Goal: Task Accomplishment & Management: Use online tool/utility

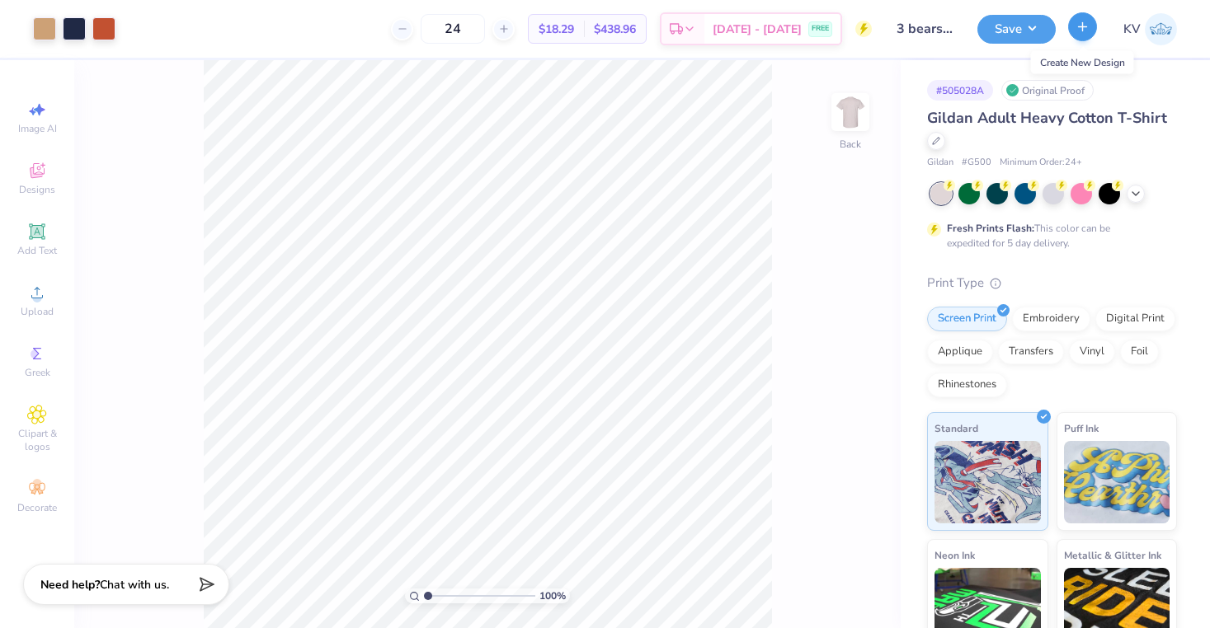
click at [1081, 34] on button "button" at bounding box center [1082, 26] width 29 height 29
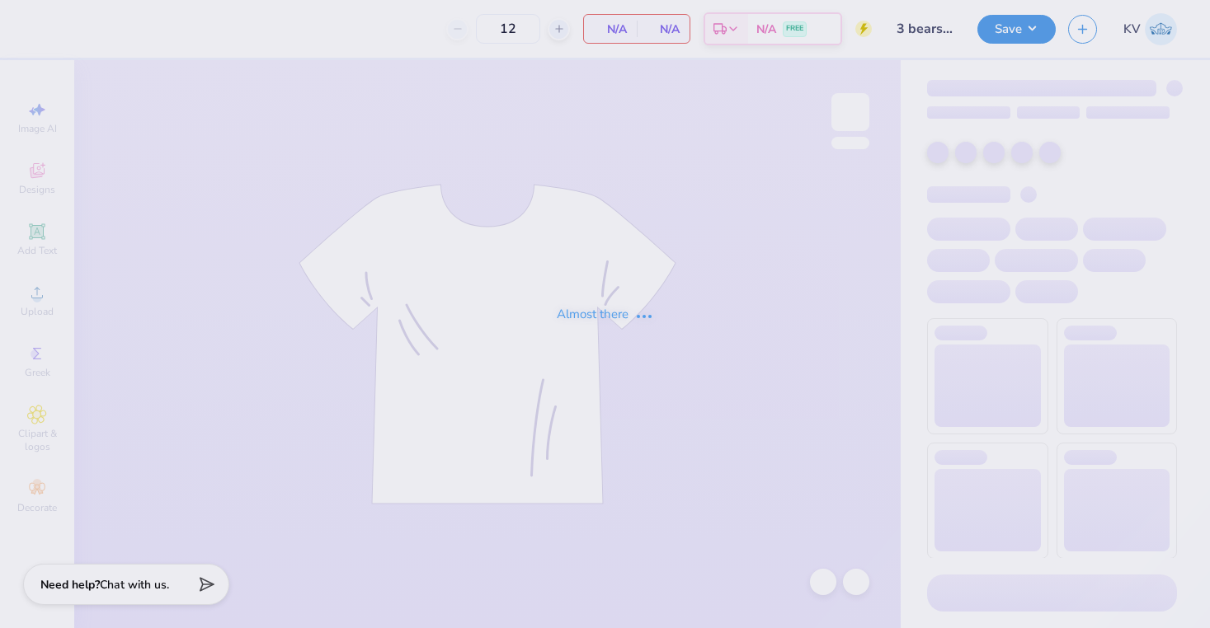
type input "24"
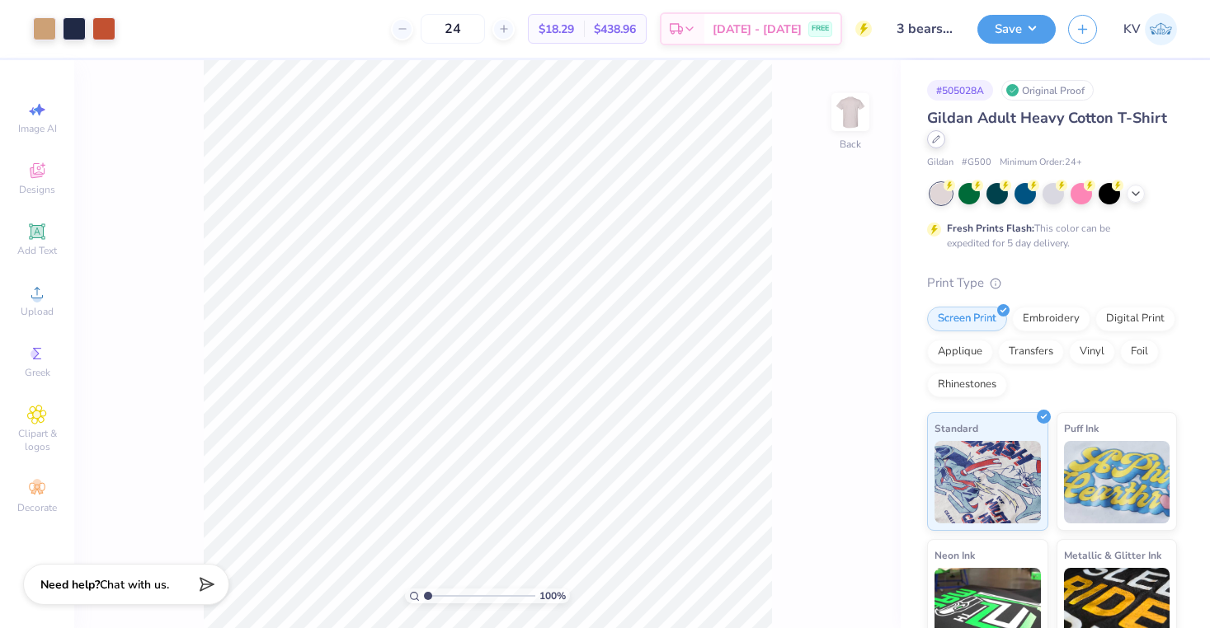
click at [934, 145] on div at bounding box center [936, 139] width 18 height 18
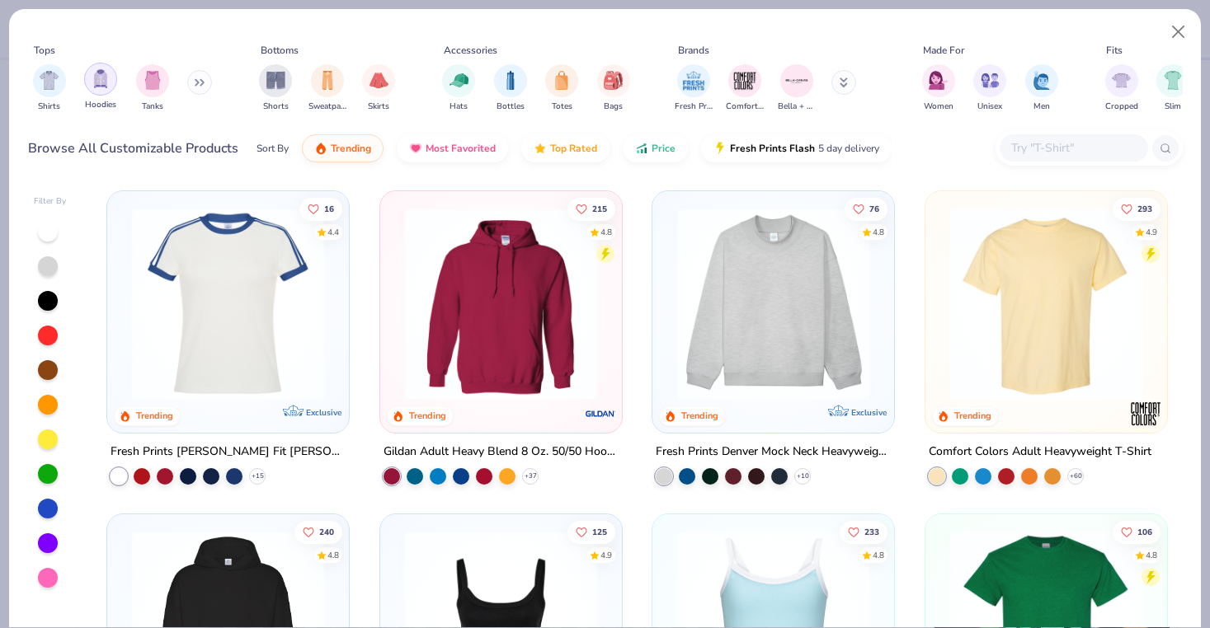
click at [106, 94] on div "filter for Hoodies" at bounding box center [100, 79] width 33 height 33
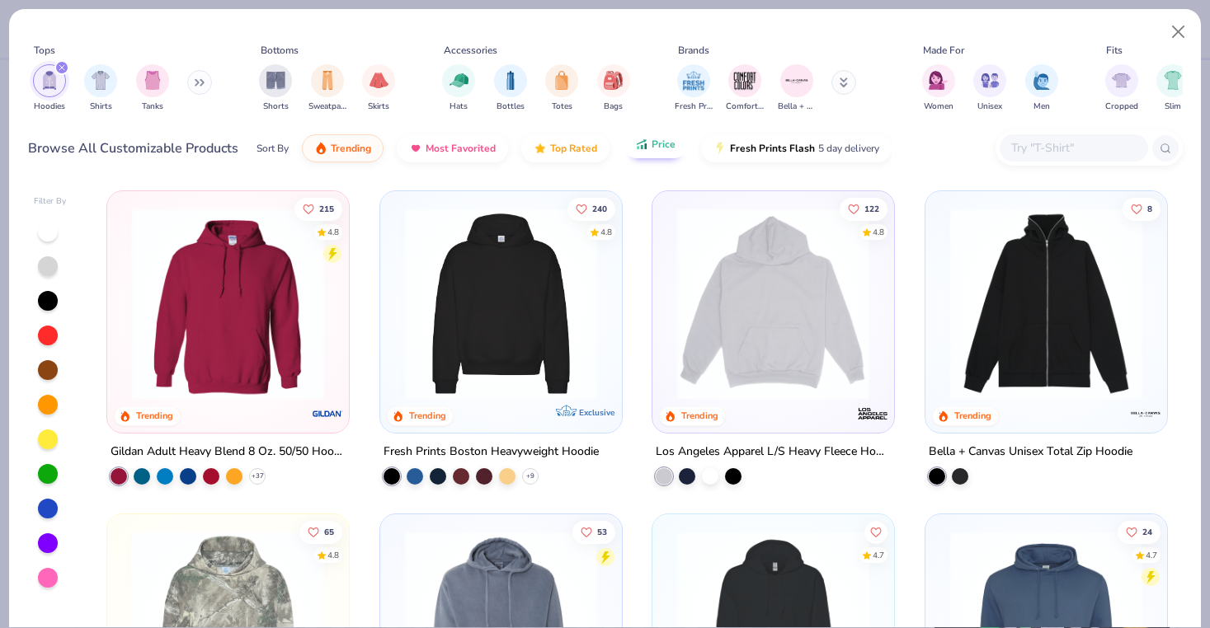
click at [651, 152] on button "Price" at bounding box center [655, 144] width 65 height 28
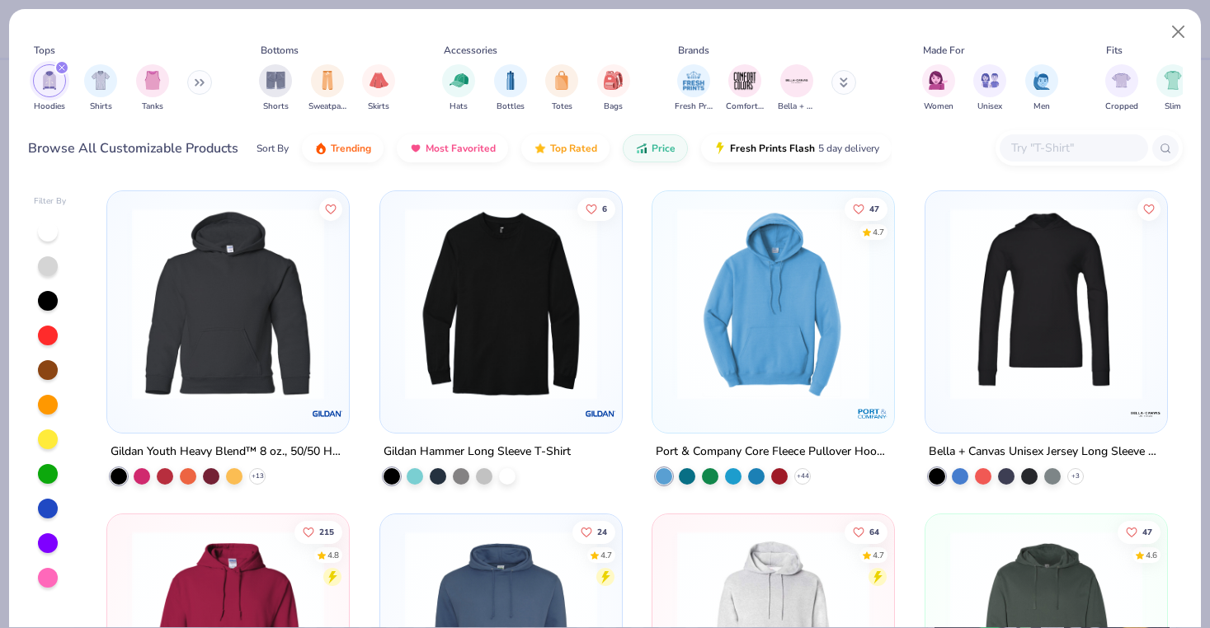
click at [63, 69] on icon "filter for Hoodies" at bounding box center [61, 67] width 5 height 5
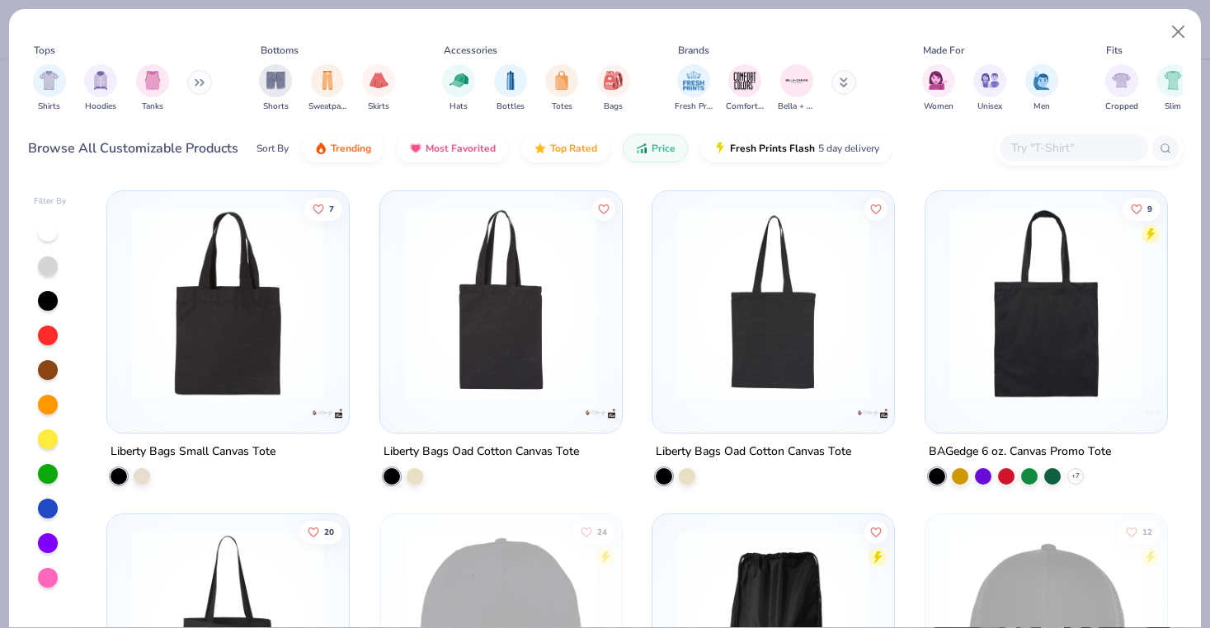
click at [1096, 154] on input "text" at bounding box center [1072, 148] width 127 height 19
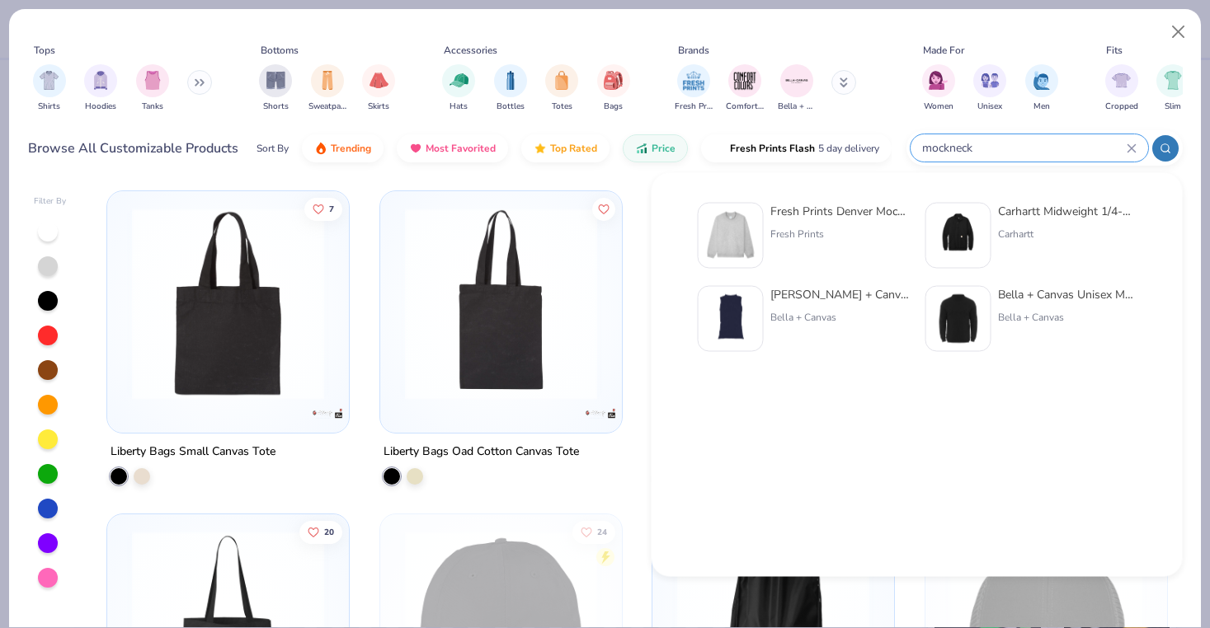
type input "mockneck"
click at [810, 193] on div "Fresh Prints Denver Mock Neck Heavyweight Sweatshirt Fresh Prints Carhartt Midw…" at bounding box center [916, 375] width 531 height 404
click at [786, 223] on div "Fresh Prints Denver Mock Neck Heavyweight Sweatshirt Fresh Prints" at bounding box center [839, 236] width 139 height 66
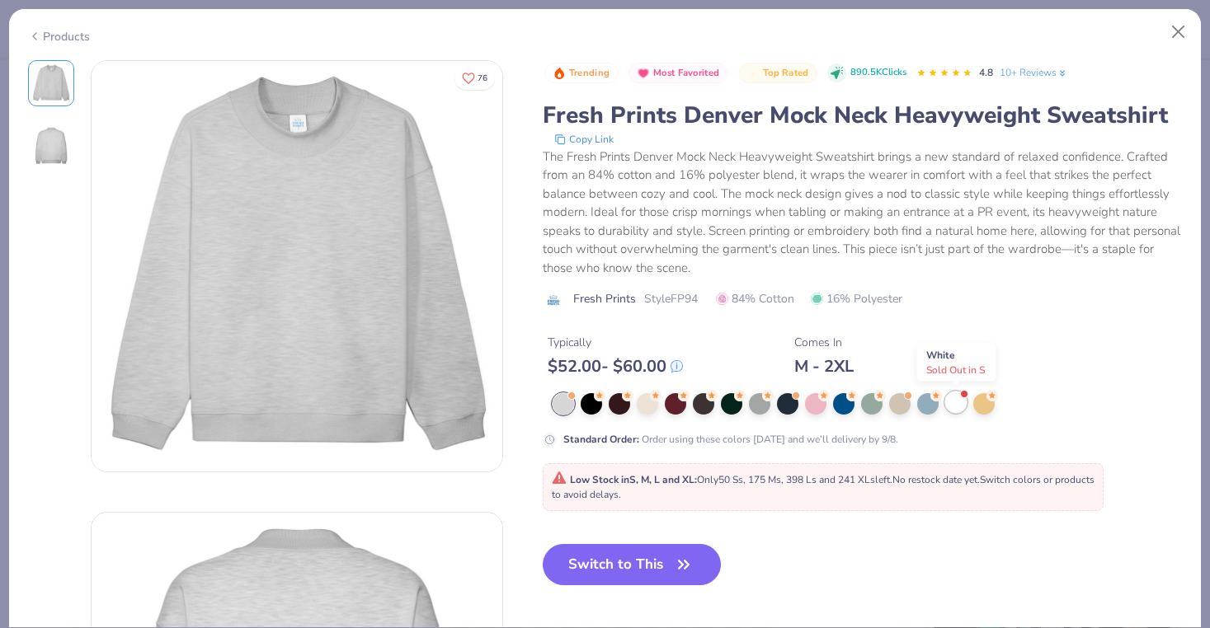
click at [965, 397] on span at bounding box center [964, 393] width 9 height 9
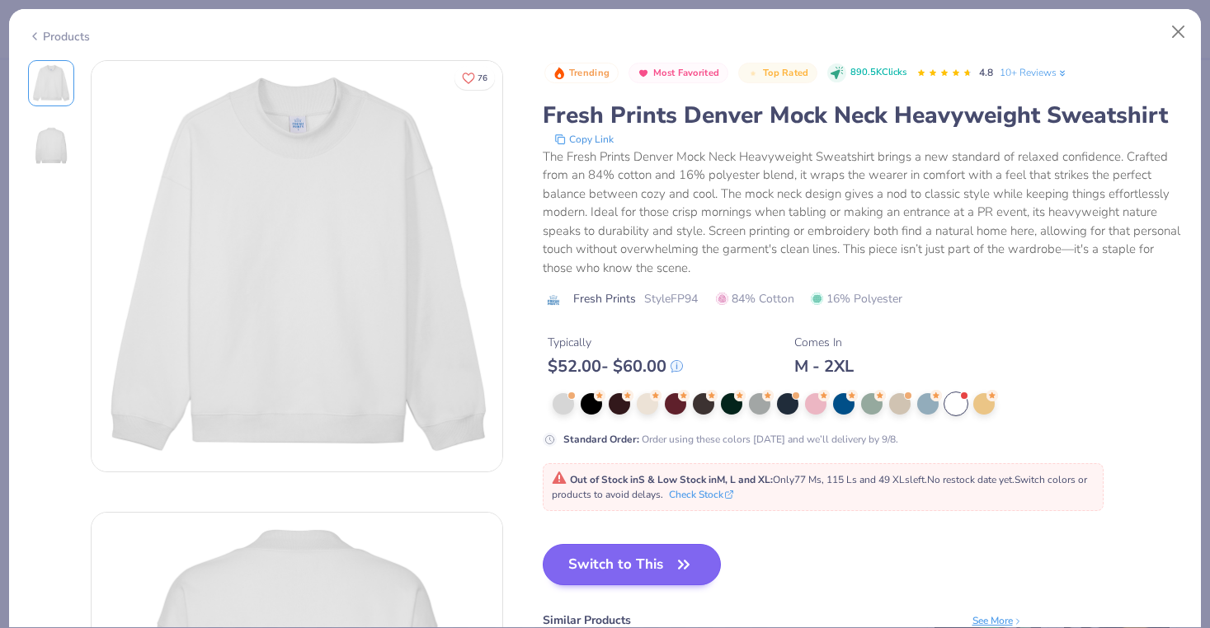
click at [639, 568] on button "Switch to This" at bounding box center [632, 564] width 179 height 41
type input "50"
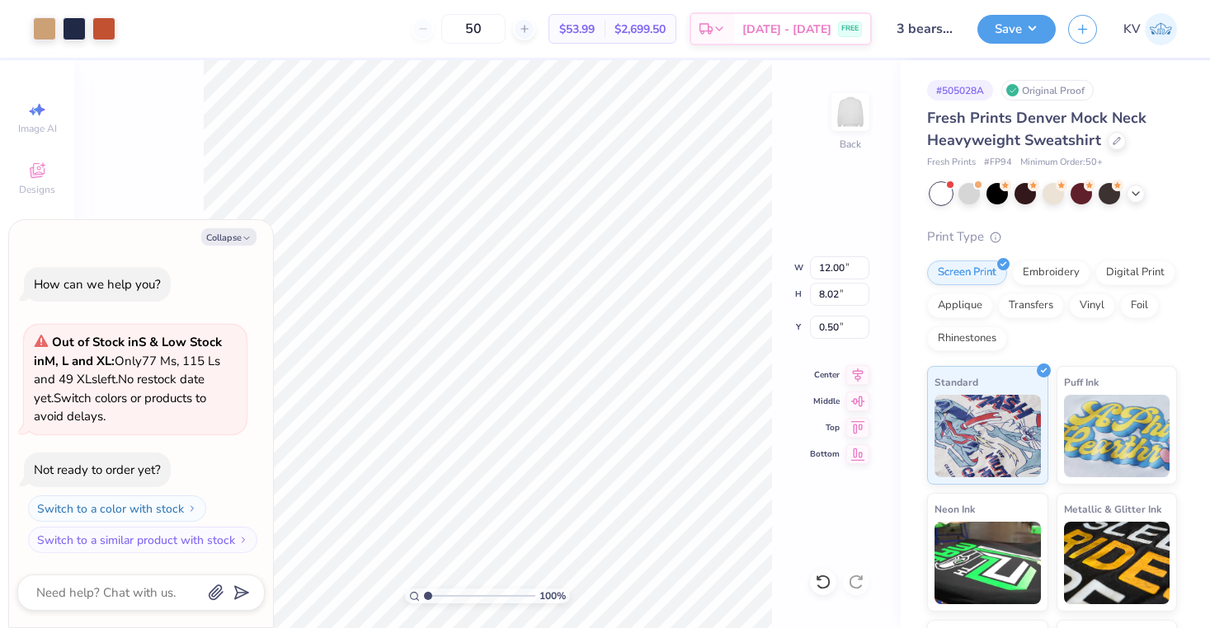
type textarea "x"
type input "9.27"
type input "6.19"
type textarea "x"
type input "2.11"
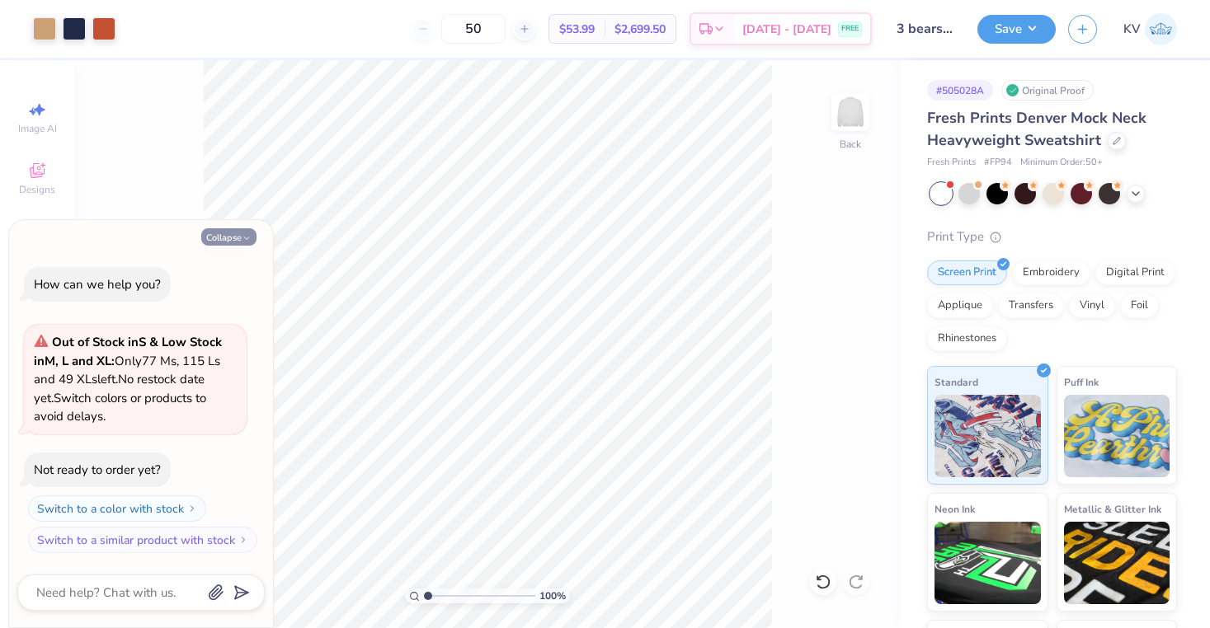
click at [218, 239] on button "Collapse" at bounding box center [228, 236] width 55 height 17
type textarea "x"
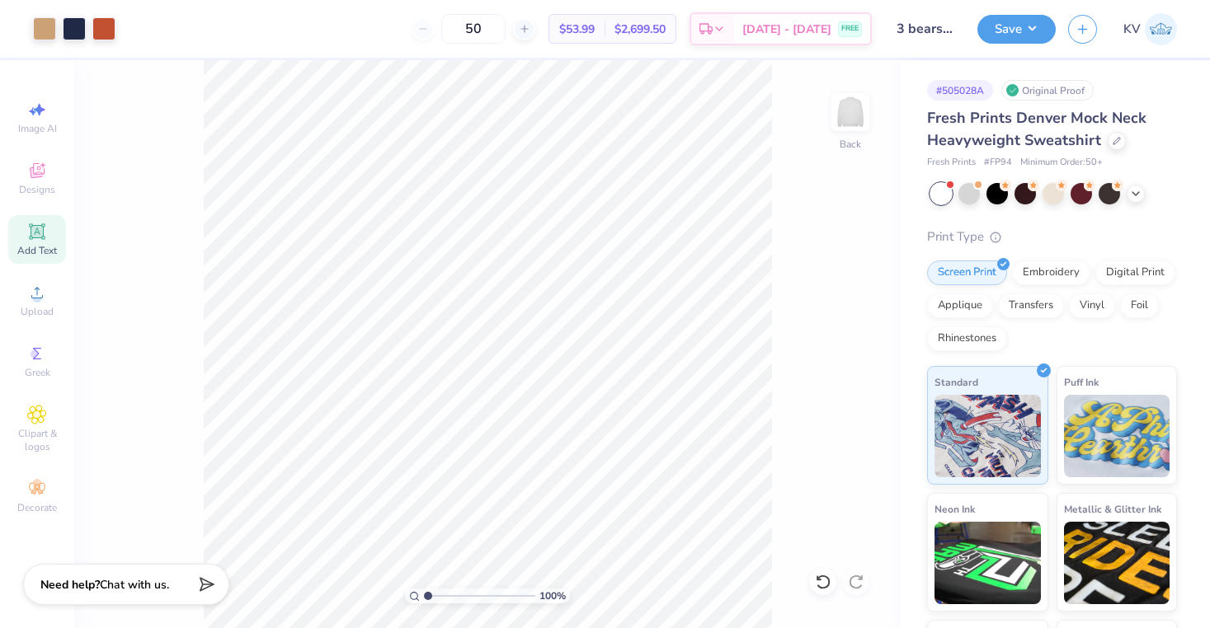
click at [17, 243] on div "Add Text" at bounding box center [37, 239] width 58 height 49
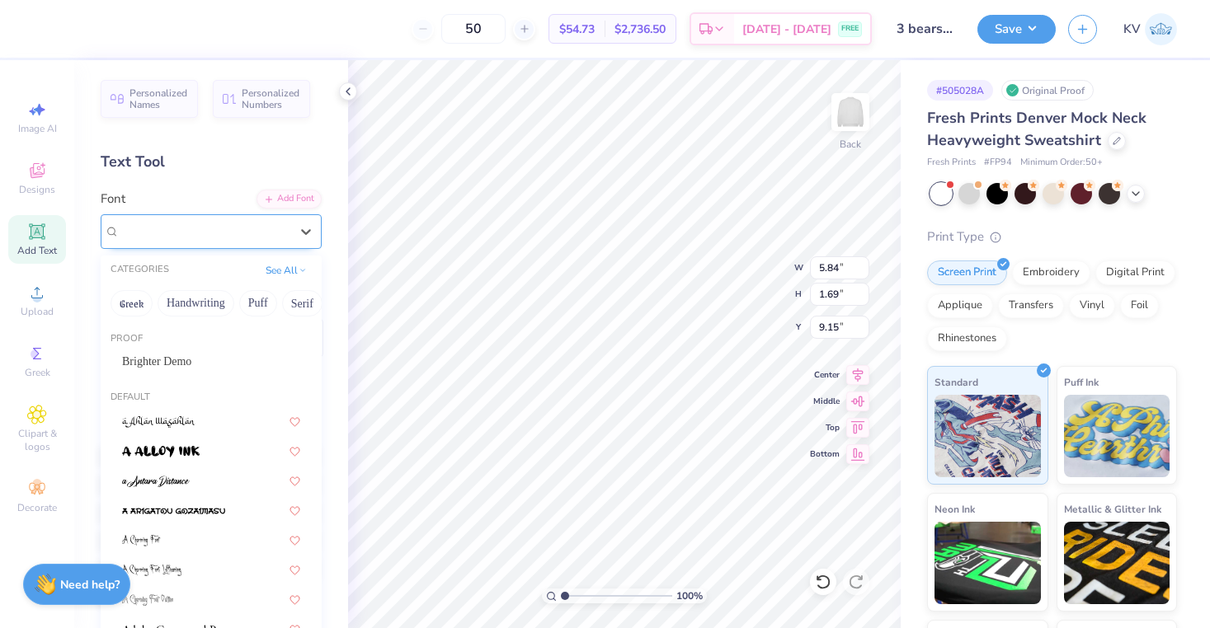
click at [214, 227] on div "Super Dream" at bounding box center [204, 232] width 173 height 26
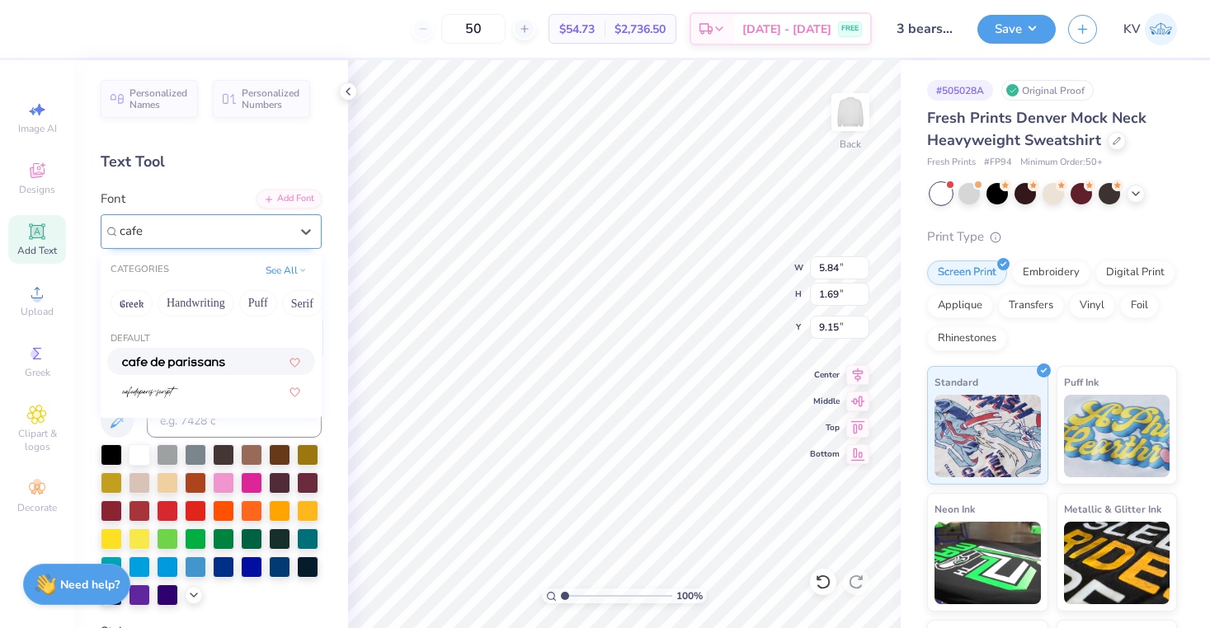
click at [210, 363] on img at bounding box center [173, 363] width 103 height 12
type input "cafe"
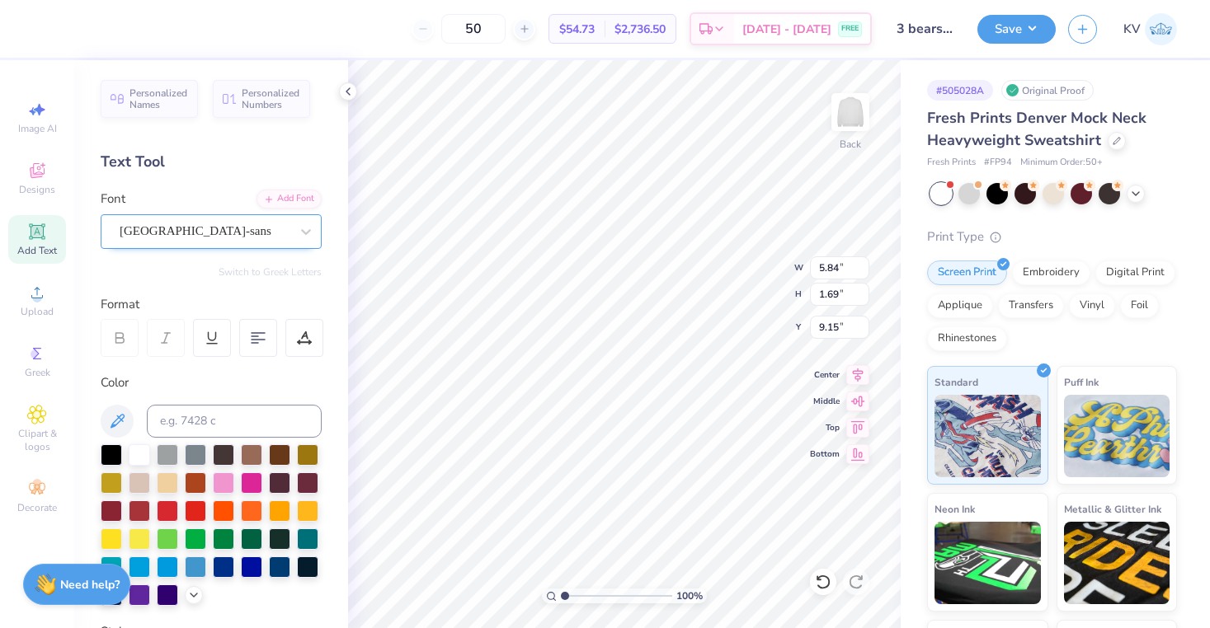
type input "3.81"
type input "1.21"
type input "9.40"
type textarea "T"
type textarea "A"
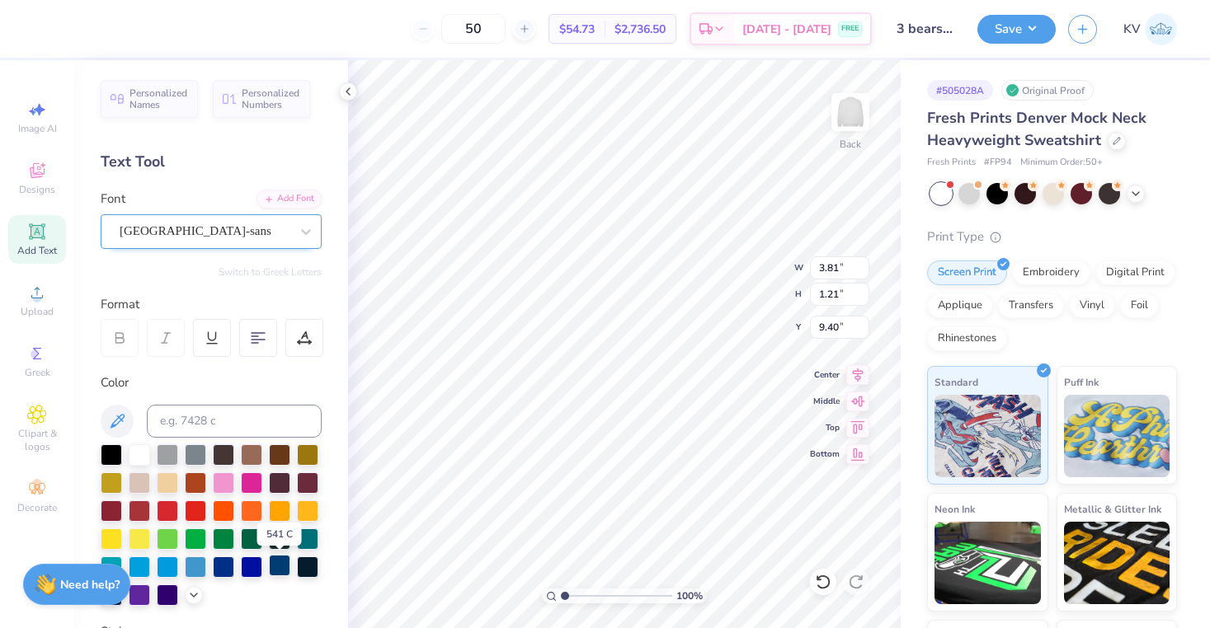
click at [277, 566] on div at bounding box center [279, 565] width 21 height 21
type input "9.27"
type input "6.19"
type input "2.11"
type input "1.04"
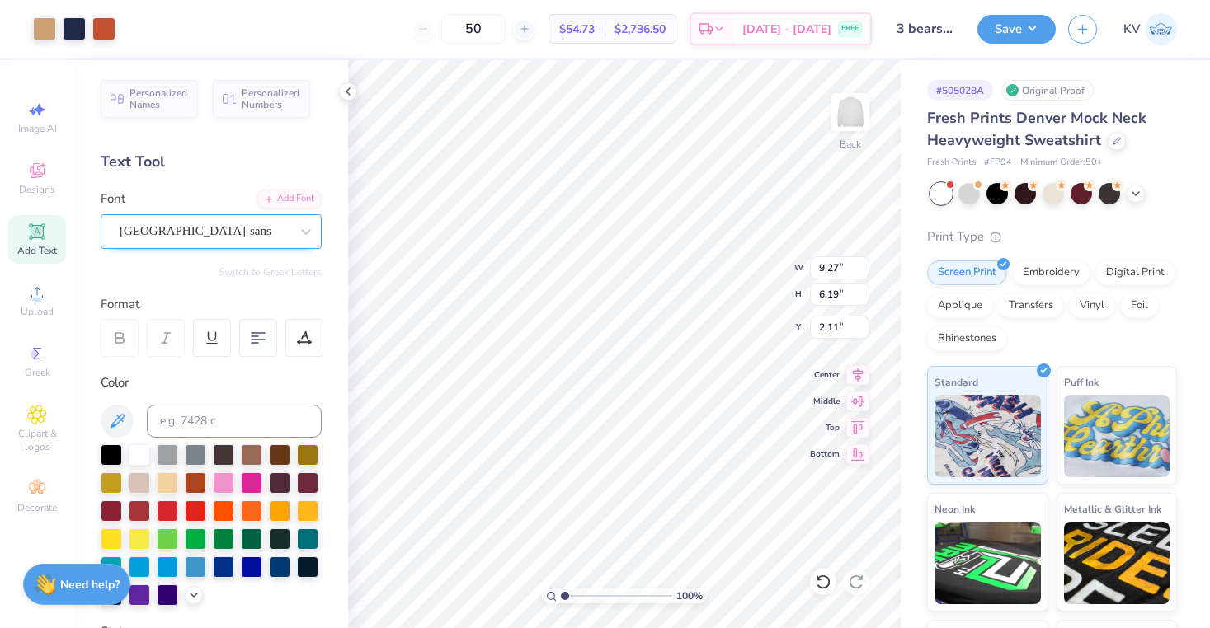
type input "1.21"
type input "9.40"
click at [257, 428] on input at bounding box center [234, 421] width 175 height 33
type input "533"
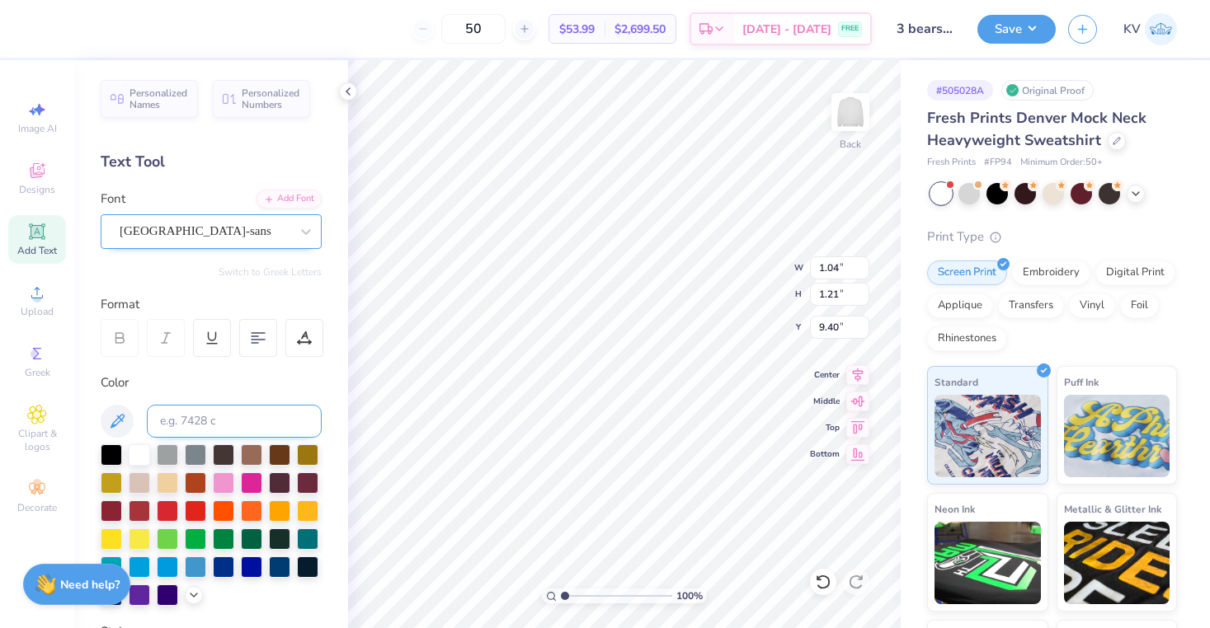
type textarea "AZ Ambassadors 2025"
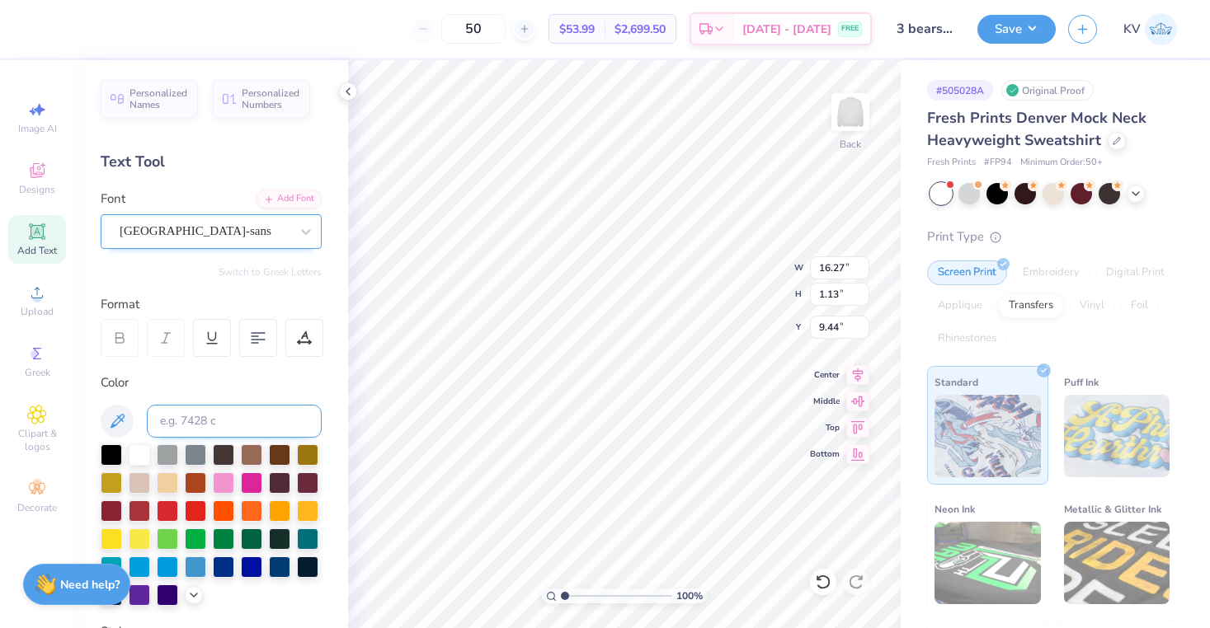
type textarea "AZ Ambassadors"
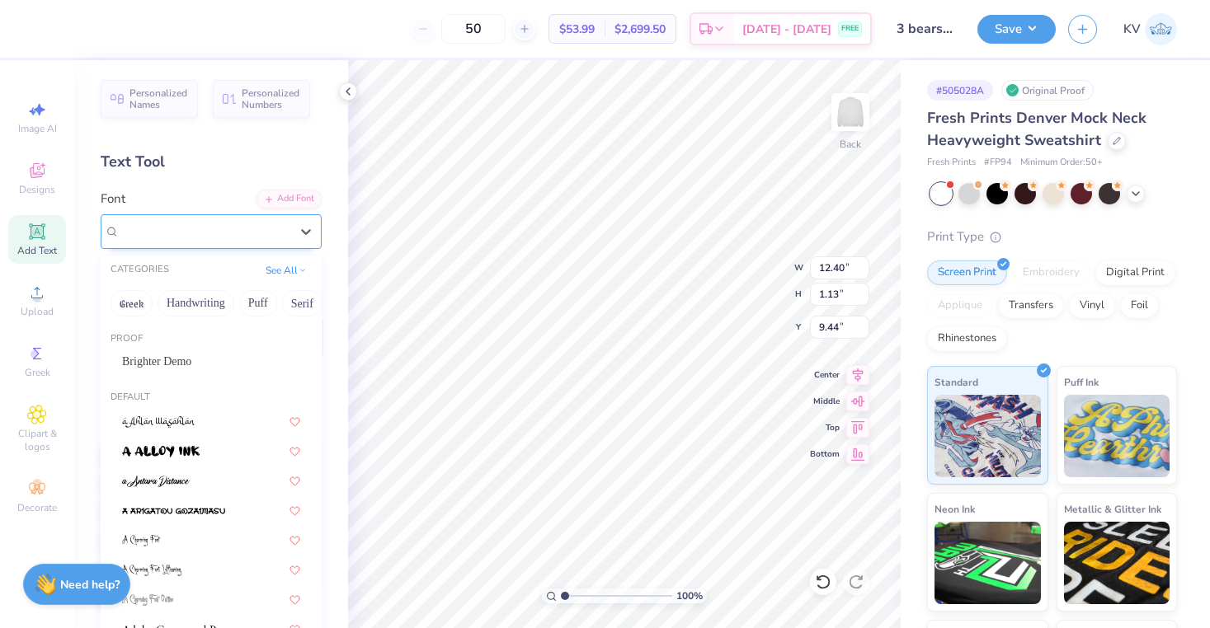
click at [223, 240] on div at bounding box center [205, 231] width 170 height 22
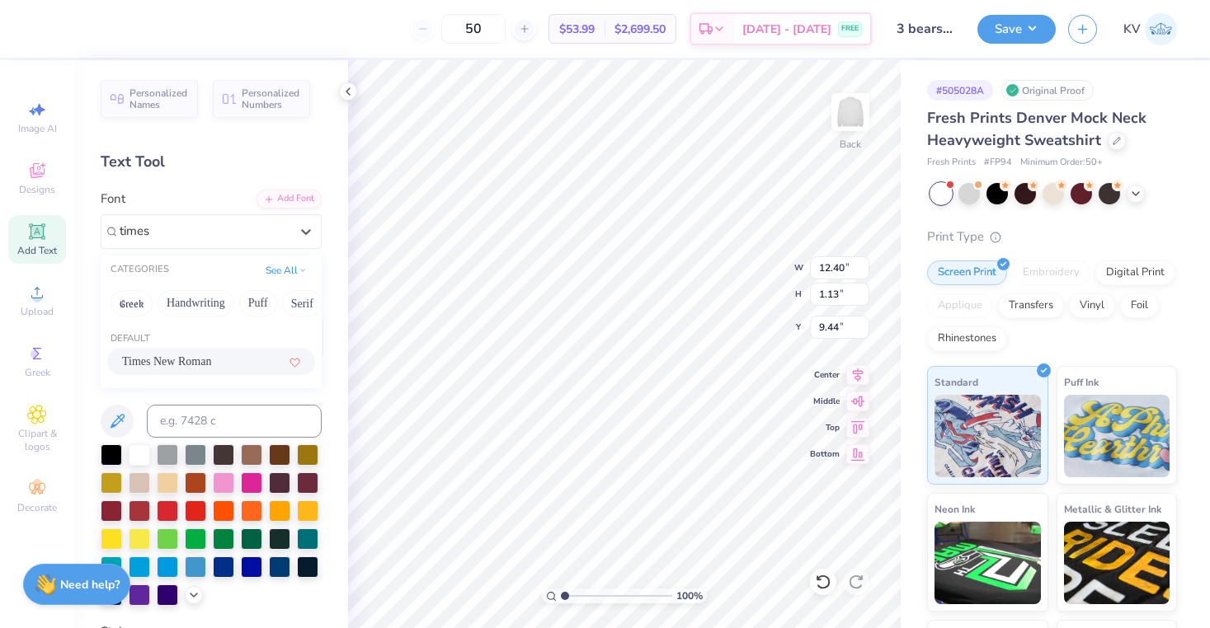
click at [184, 360] on span "Times New Roman" at bounding box center [166, 361] width 89 height 17
type input "times"
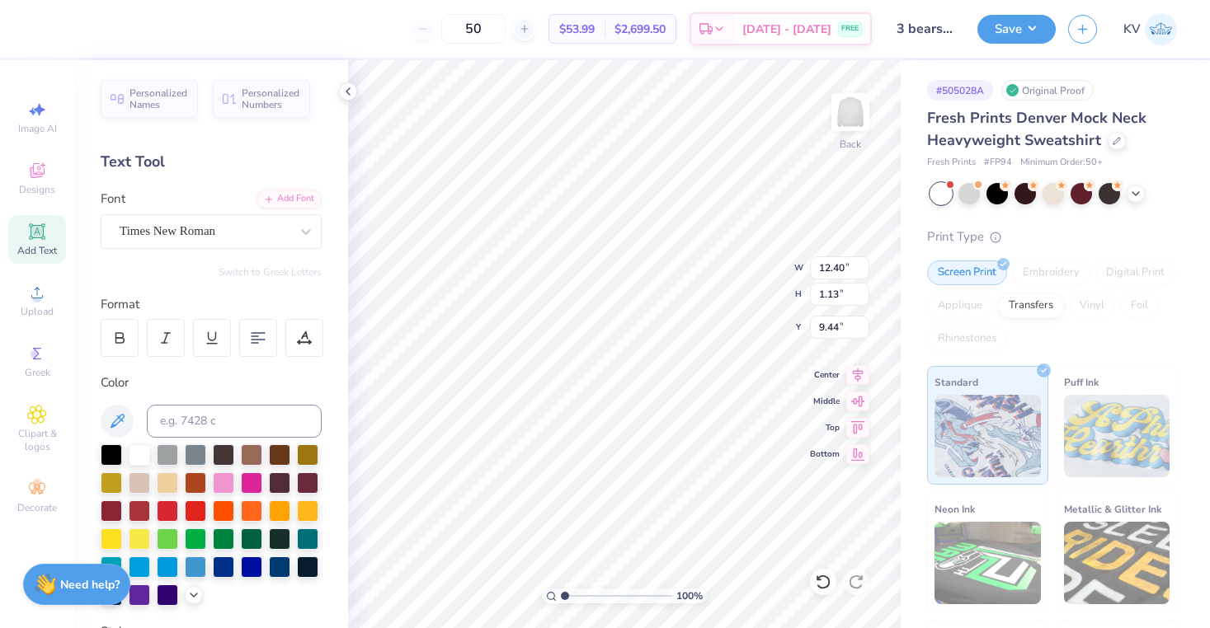
type input "15.58"
type input "1.68"
type input "9.06"
type input "9.16"
click at [40, 237] on icon at bounding box center [37, 232] width 20 height 20
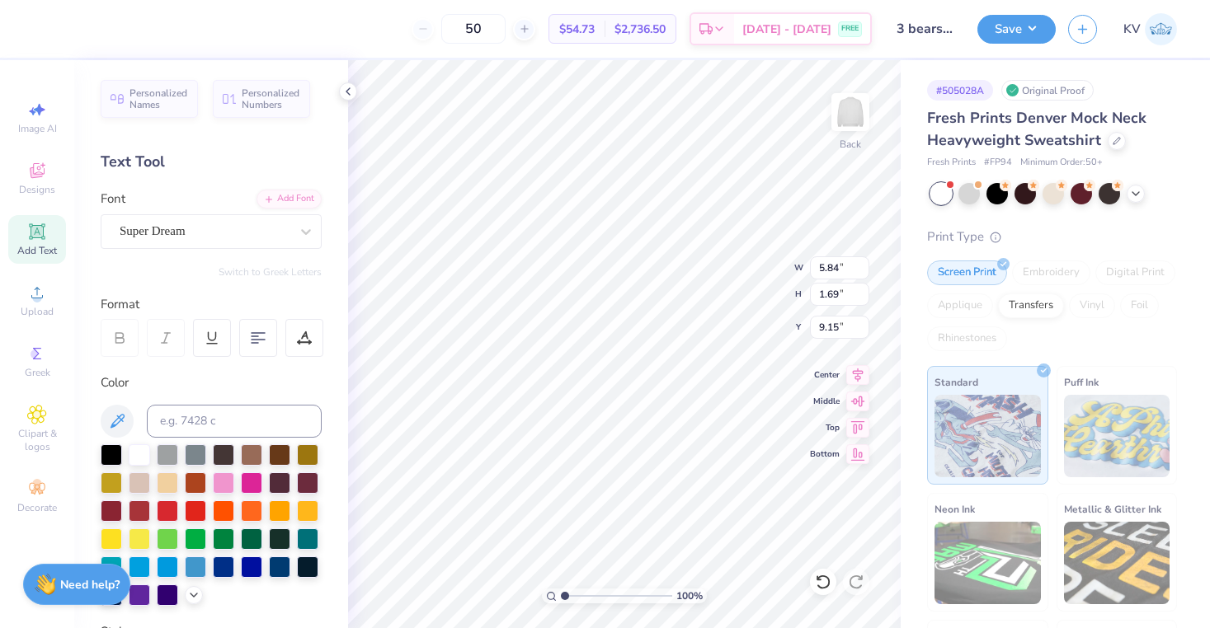
type input "13.44"
type textarea "T"
type textarea "2025"
click at [243, 425] on input at bounding box center [234, 421] width 175 height 33
type input "533c"
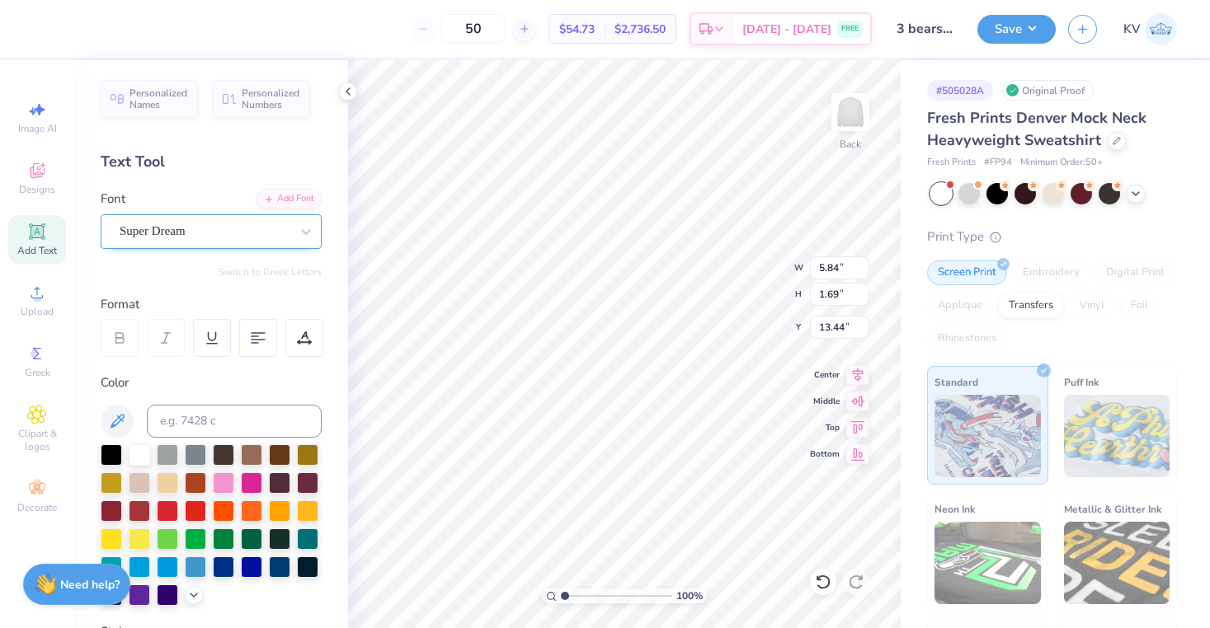
click at [206, 222] on div "Super Dream" at bounding box center [204, 232] width 173 height 26
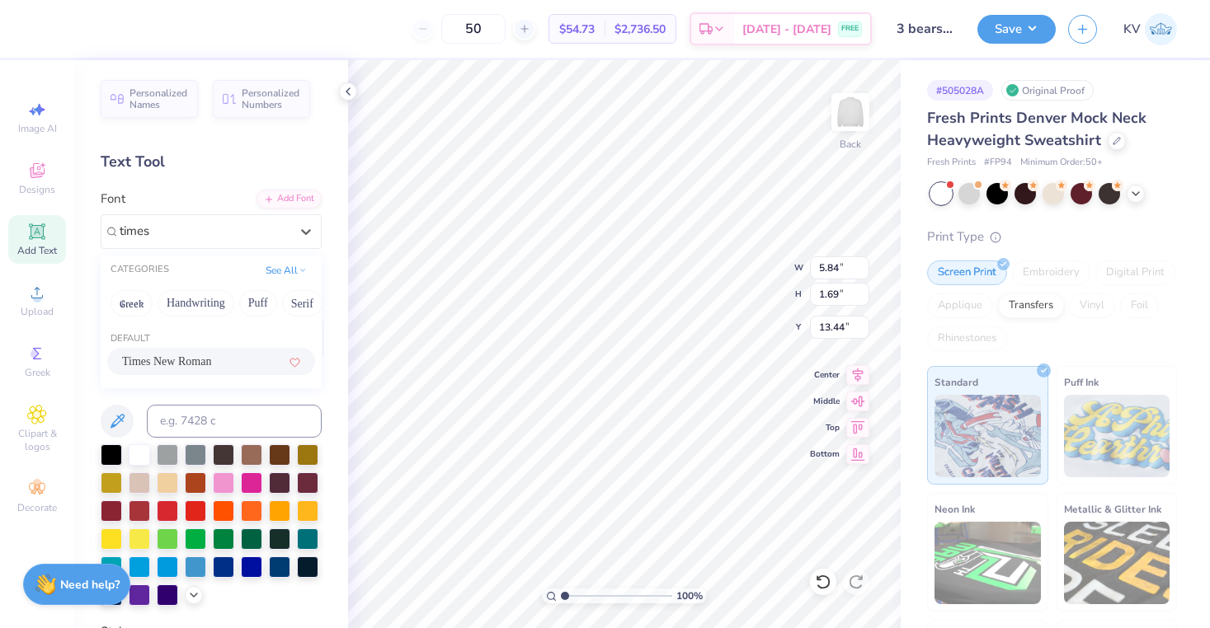
click at [202, 359] on span "Times New Roman" at bounding box center [166, 361] width 89 height 17
type input "times"
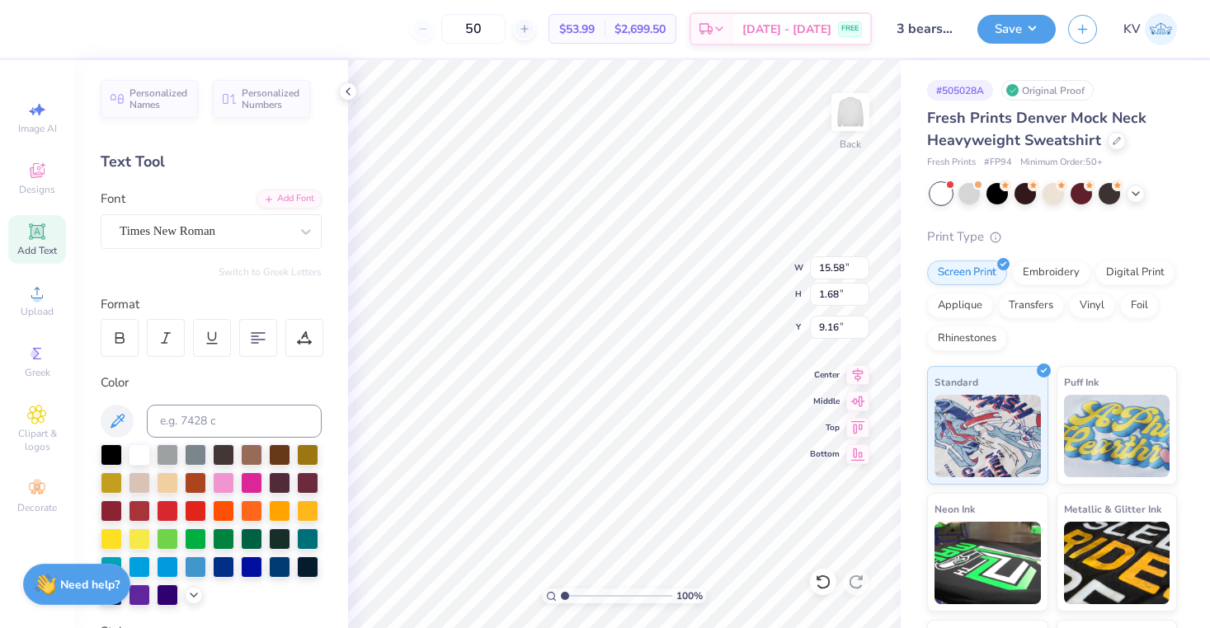
type input "11.54"
type input "1.24"
type input "9.05"
type input "4.67"
type input "1.68"
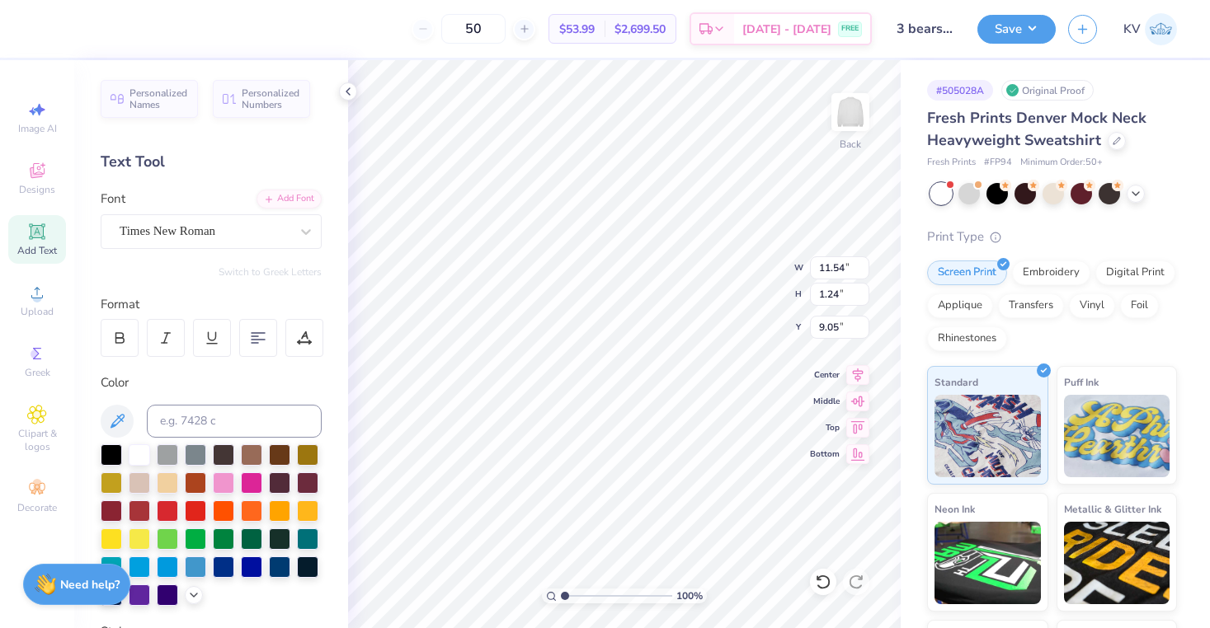
type input "13.34"
type input "2.45"
type input "0.88"
type input "11.00"
type input "8.76"
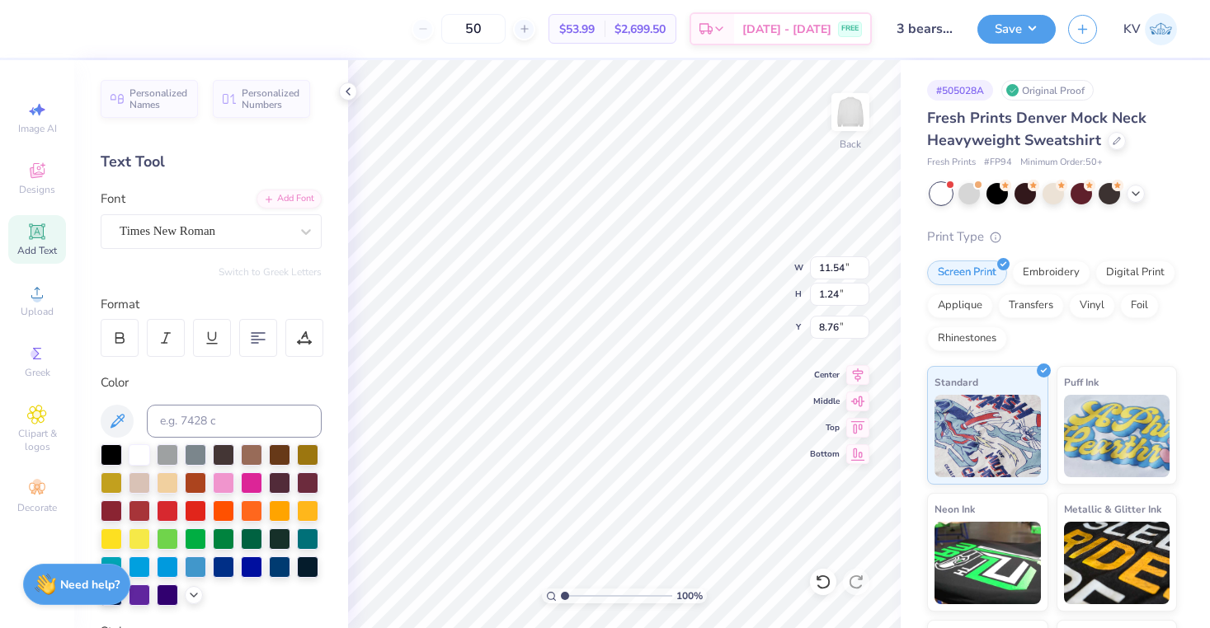
type input "2.45"
type input "0.88"
type input "10.86"
type input "11.54"
type input "1.24"
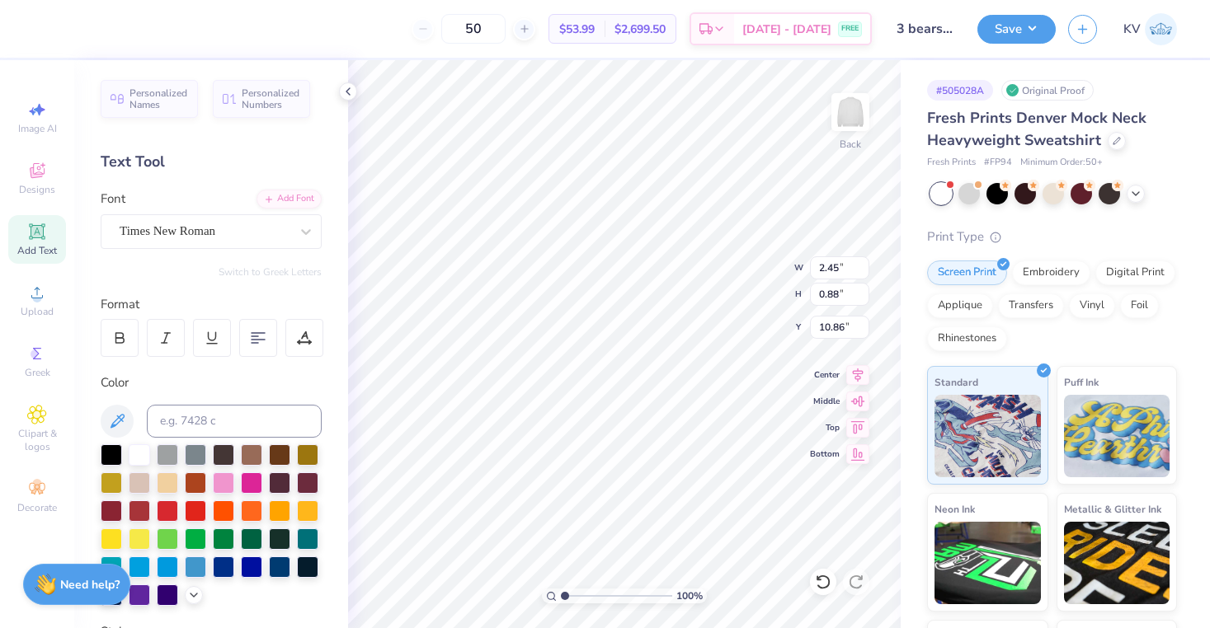
type input "8.76"
type input "2.67"
type input "0.96"
type input "10.80"
type input "2.67"
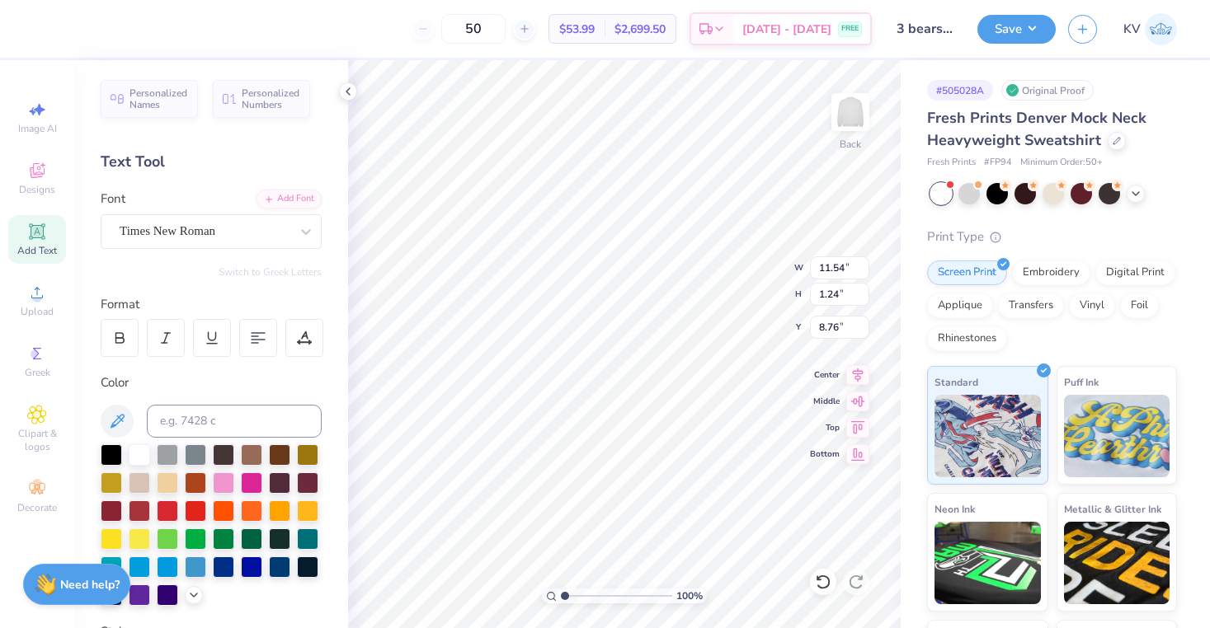
type input "0.96"
type input "10.80"
type input "1.80"
type input "0.65"
type input "10.80"
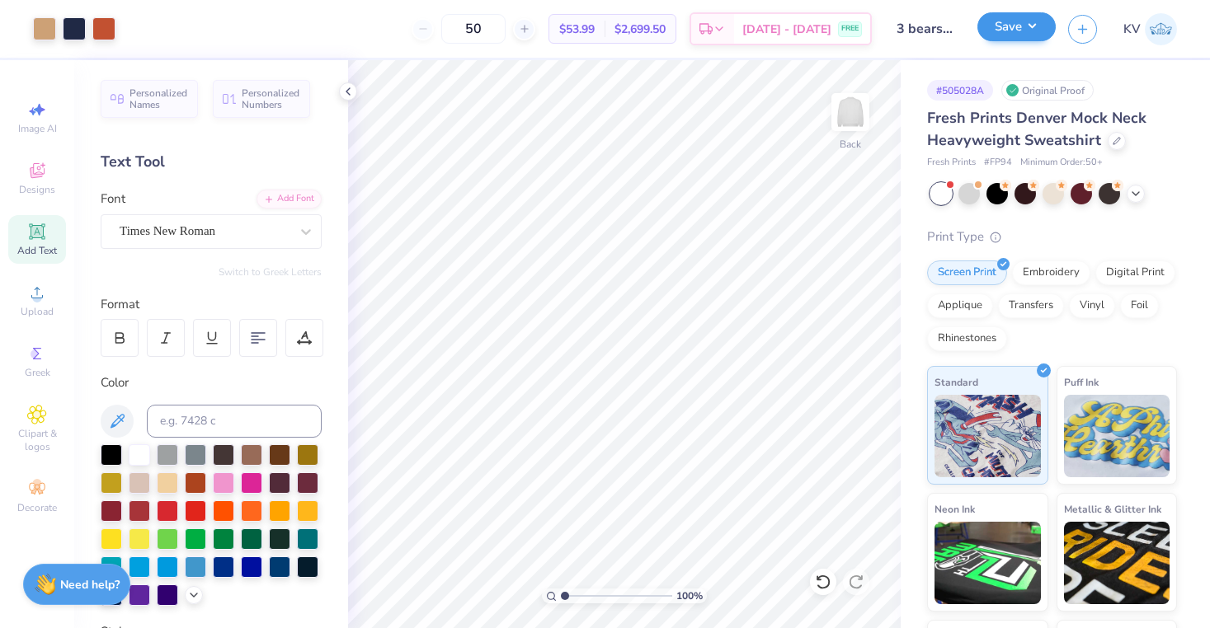
click at [1001, 29] on button "Save" at bounding box center [1016, 26] width 78 height 29
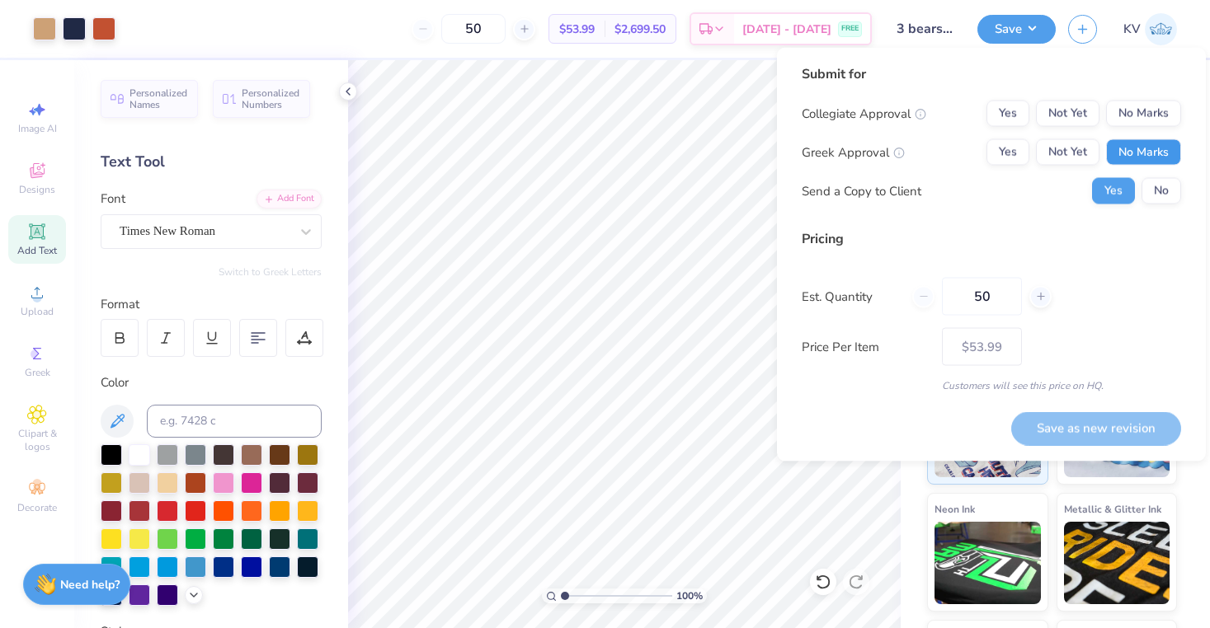
click at [1130, 143] on button "No Marks" at bounding box center [1143, 152] width 75 height 26
click at [1145, 109] on button "No Marks" at bounding box center [1143, 114] width 75 height 26
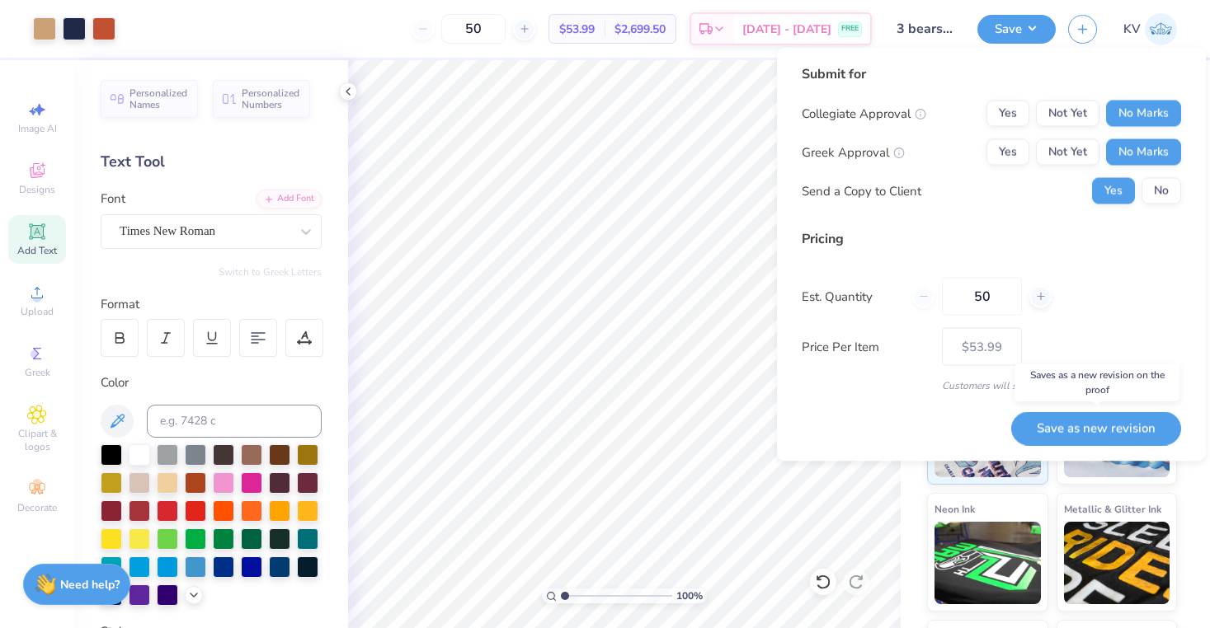
click at [1070, 425] on button "Save as new revision" at bounding box center [1096, 428] width 170 height 34
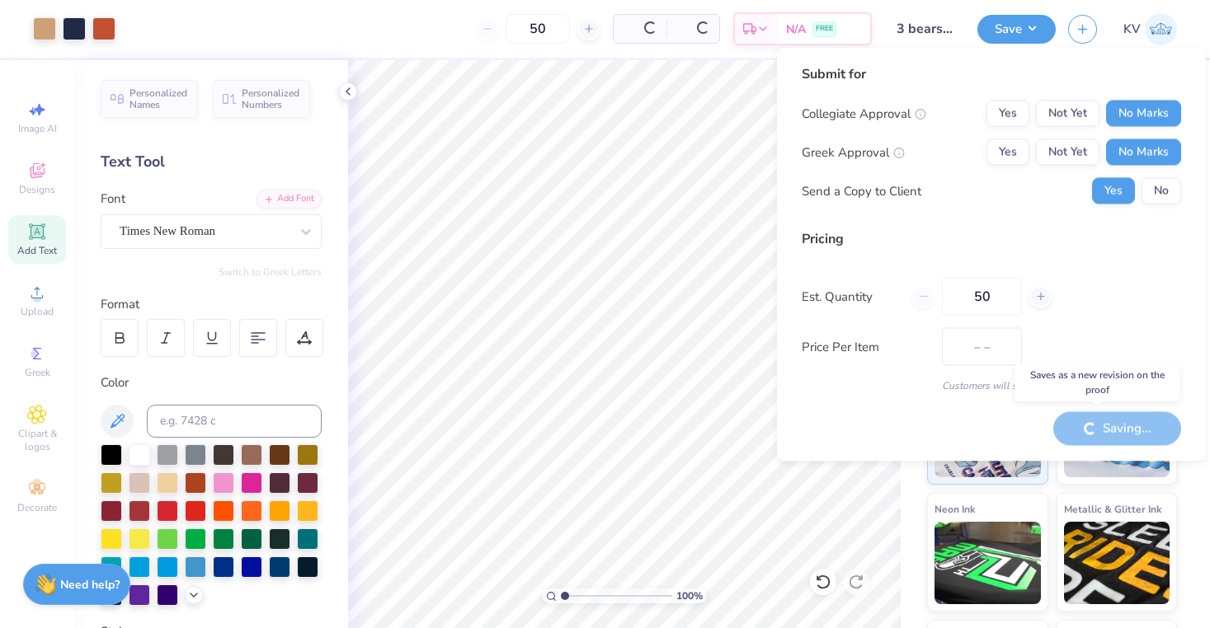
type input "$53.99"
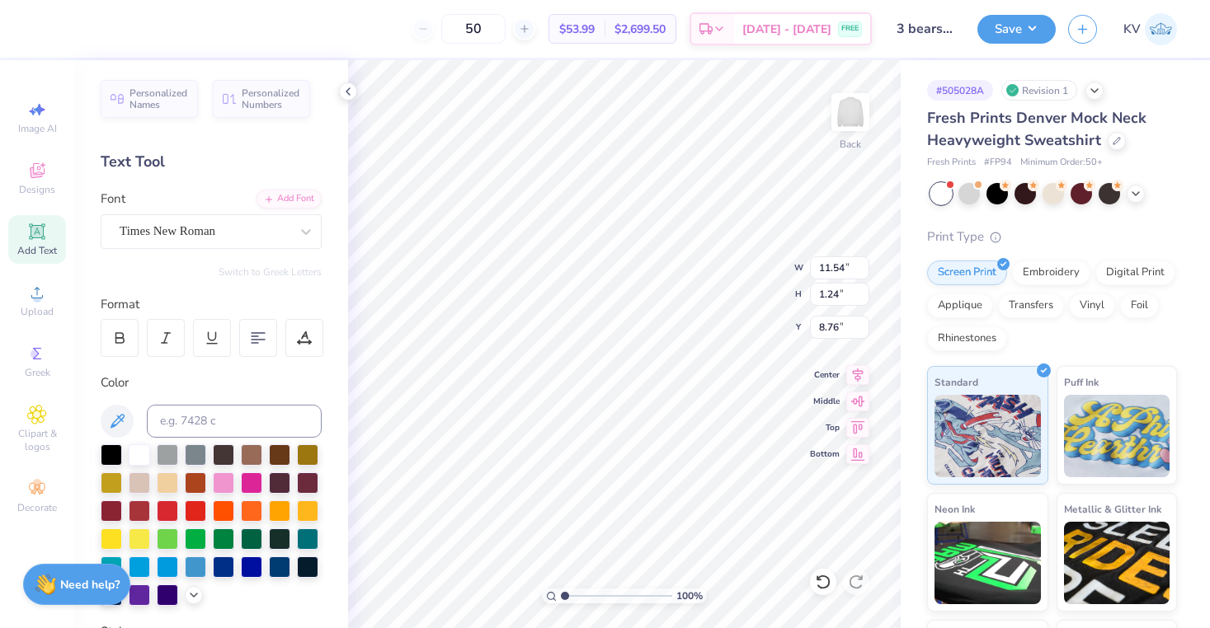
type textarea "AZ AMBASSADORS"
type input "8.09"
type input "0.66"
type input "9.10"
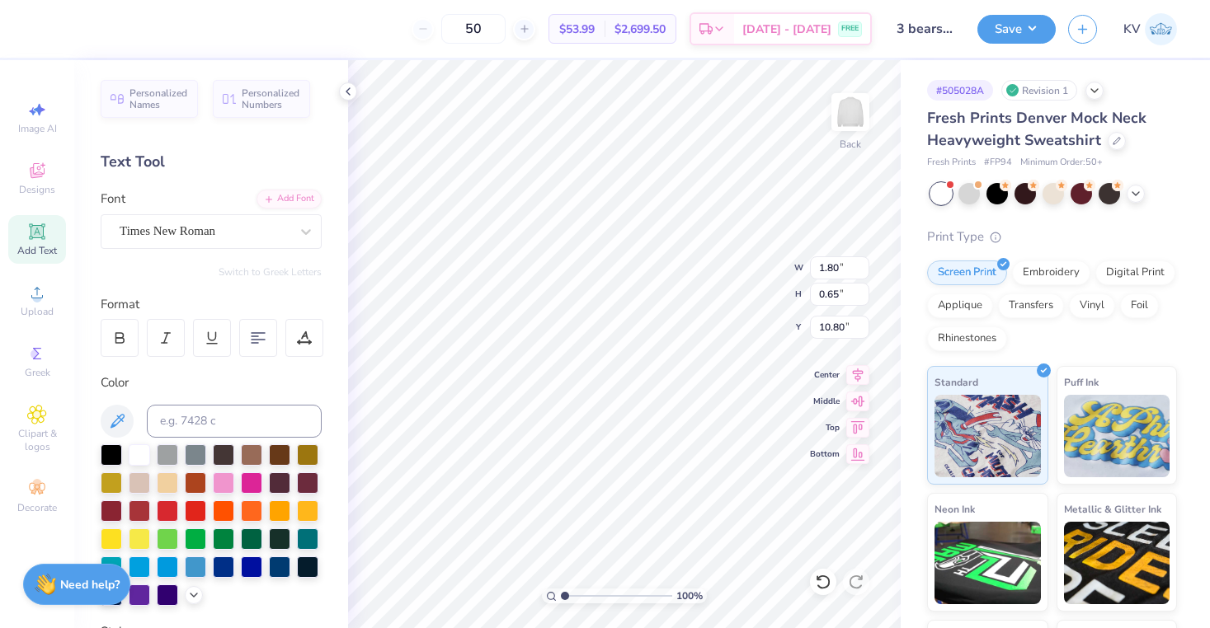
type input "10.29"
type input "1.57"
type input "0.57"
type input "10.28"
type input "9.10"
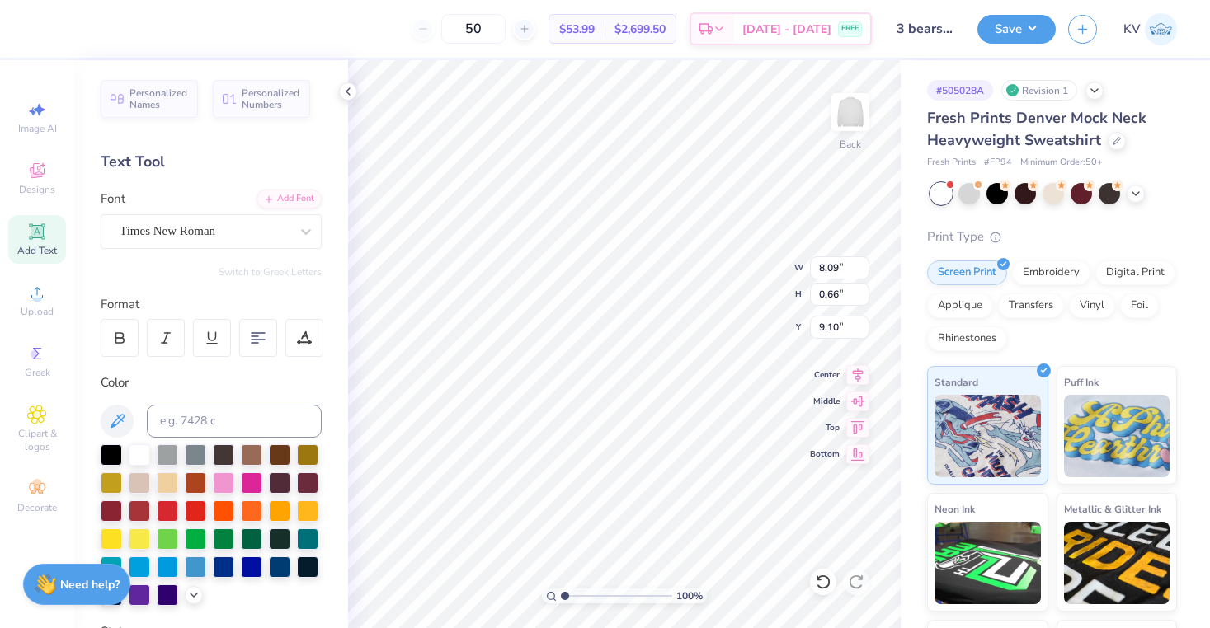
type input "8.87"
type input "10.33"
type input "2.07"
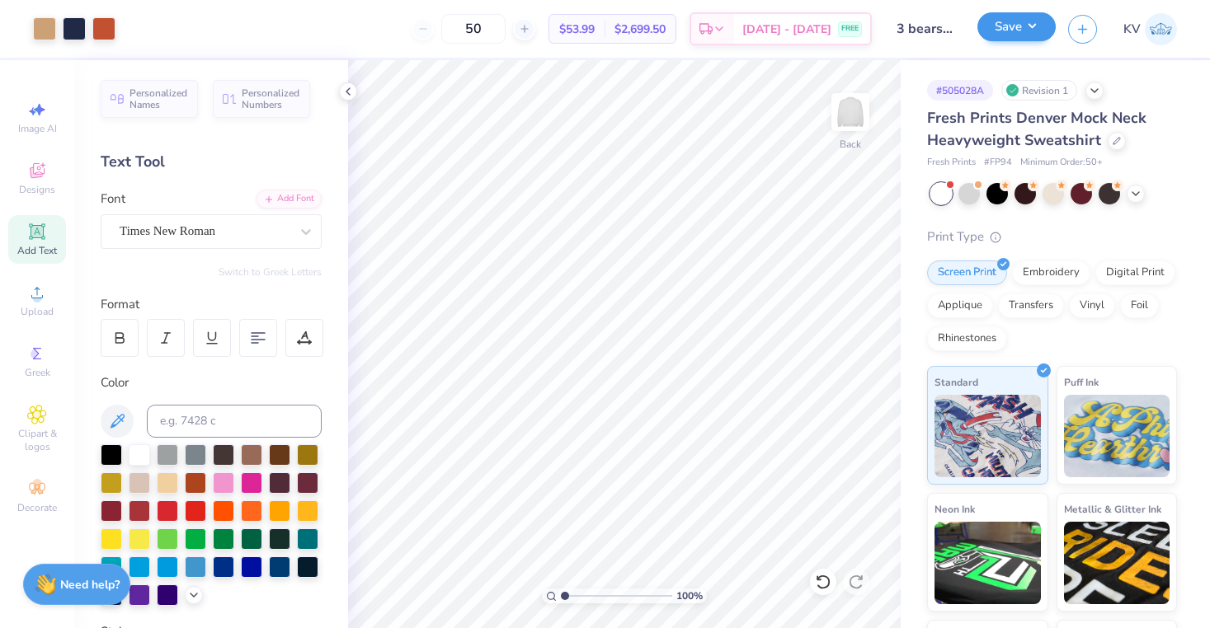
click at [1008, 38] on button "Save" at bounding box center [1016, 26] width 78 height 29
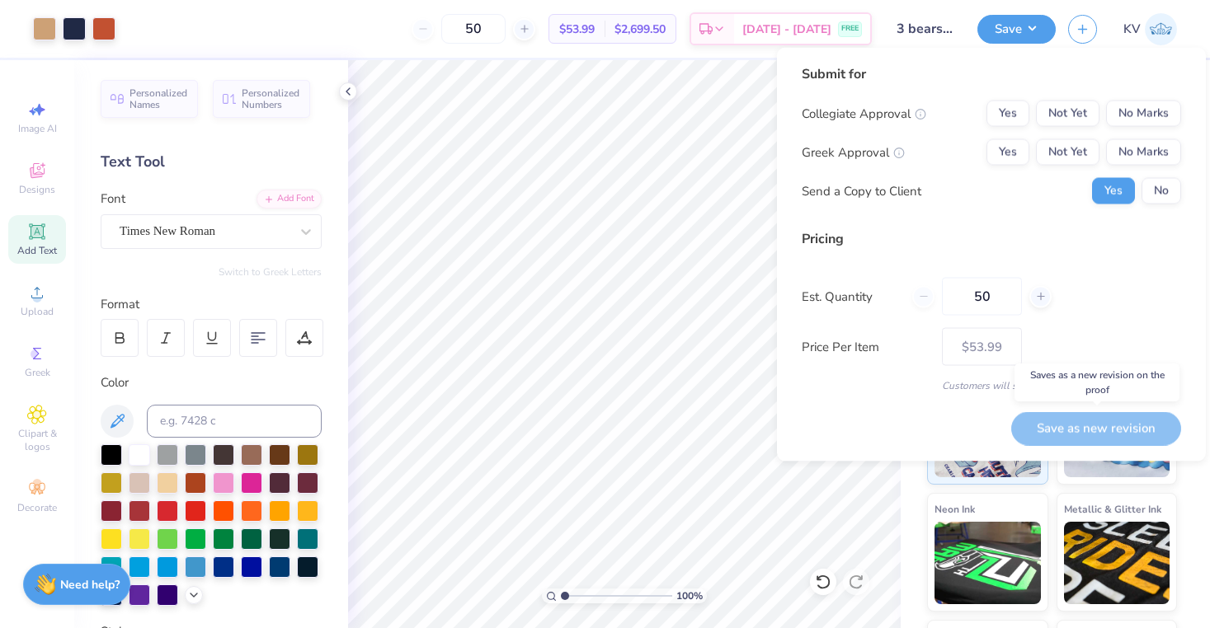
click at [1062, 431] on div "Save as new revision" at bounding box center [1096, 428] width 170 height 34
click at [1163, 143] on button "No Marks" at bounding box center [1143, 152] width 75 height 26
click at [1163, 113] on button "No Marks" at bounding box center [1143, 114] width 75 height 26
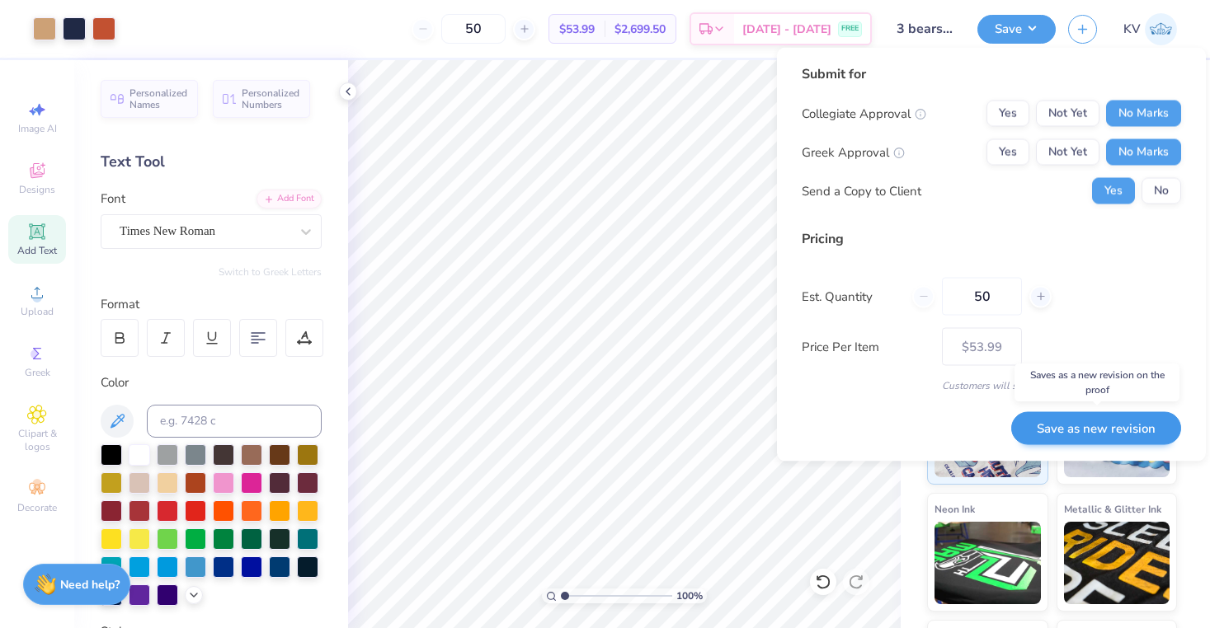
click at [1107, 431] on button "Save as new revision" at bounding box center [1096, 428] width 170 height 34
type input "$53.99"
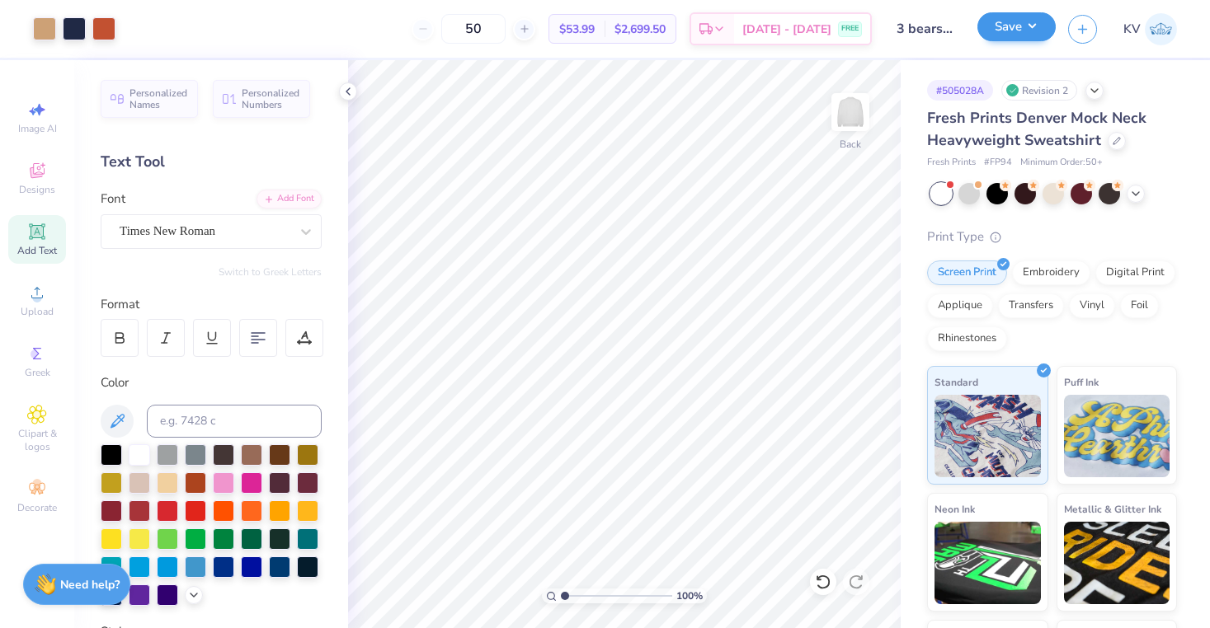
click at [1000, 30] on button "Save" at bounding box center [1016, 26] width 78 height 29
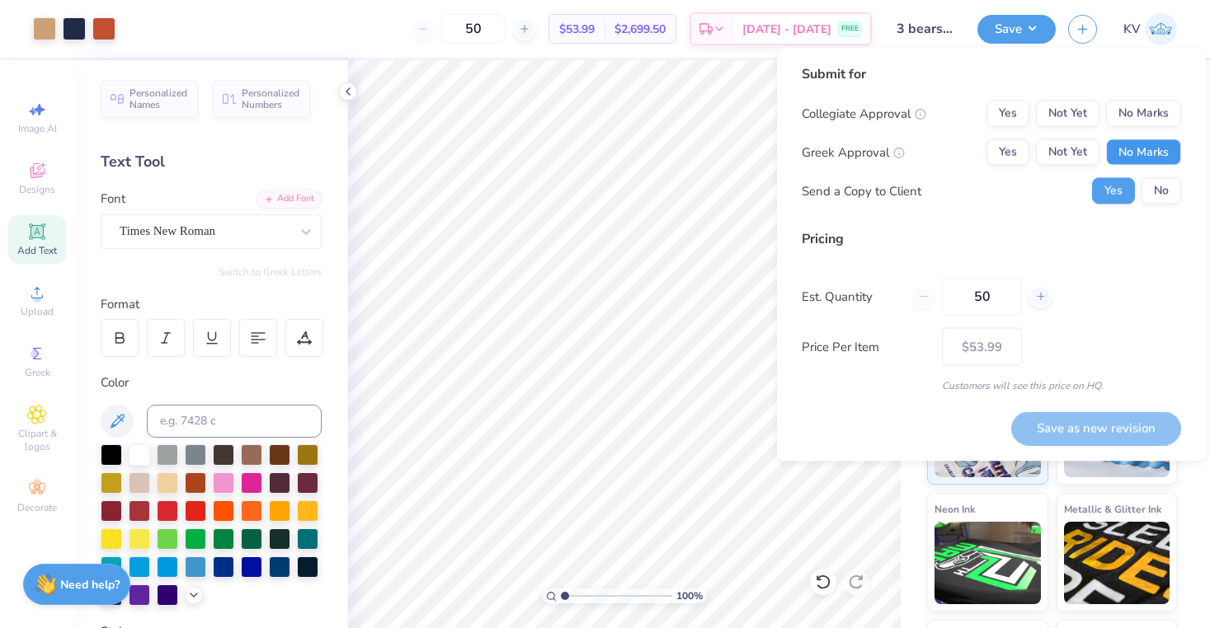
click at [1131, 149] on button "No Marks" at bounding box center [1143, 152] width 75 height 26
click at [1140, 105] on button "No Marks" at bounding box center [1143, 114] width 75 height 26
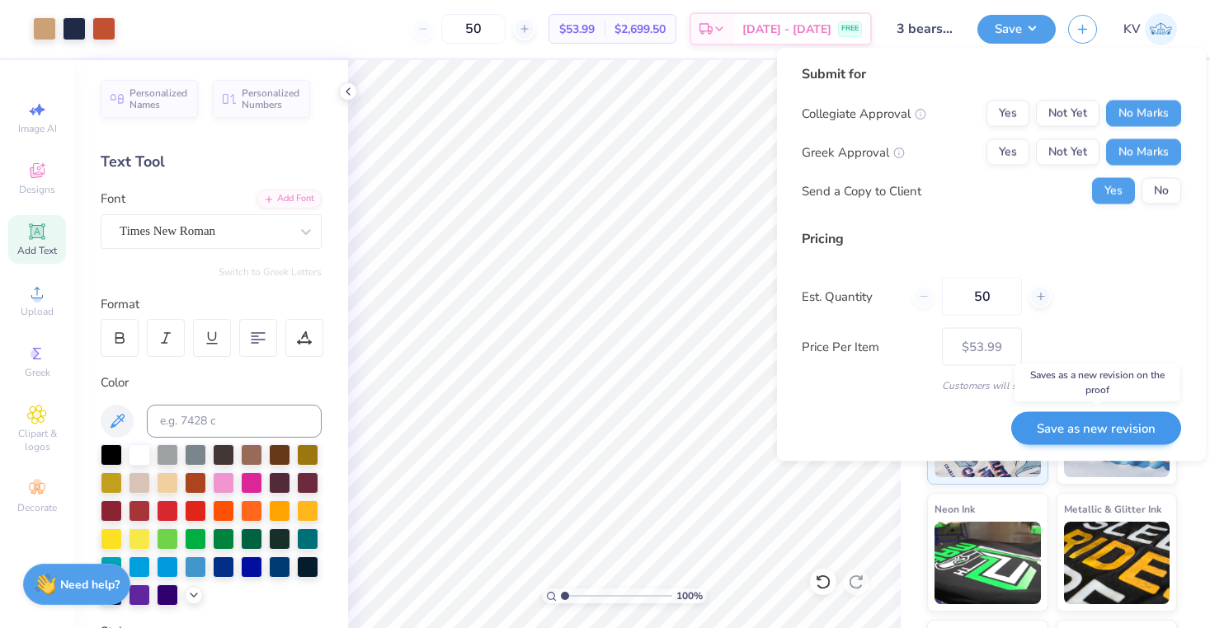
click at [1102, 430] on button "Save as new revision" at bounding box center [1096, 428] width 170 height 34
type input "$53.99"
